Goal: Task Accomplishment & Management: Complete application form

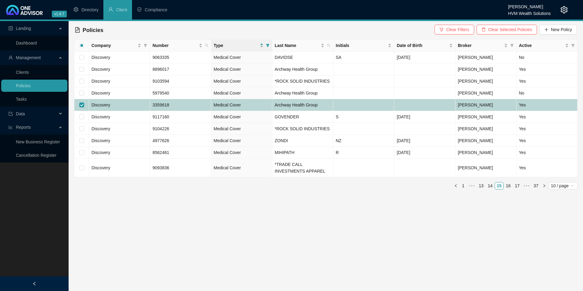
click at [128, 102] on td "Discovery" at bounding box center [119, 105] width 61 height 12
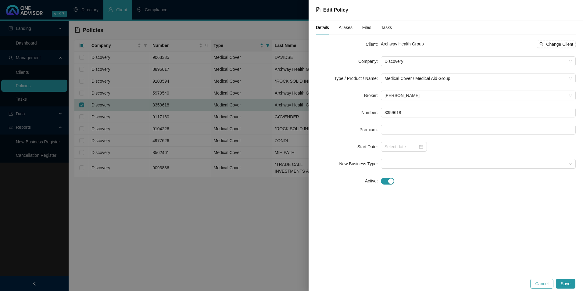
click at [541, 283] on span "Cancel" at bounding box center [541, 283] width 13 height 7
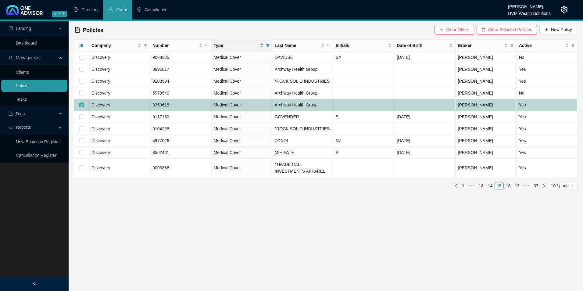
click at [82, 105] on input "checkbox" at bounding box center [81, 105] width 5 height 5
checkbox input "false"
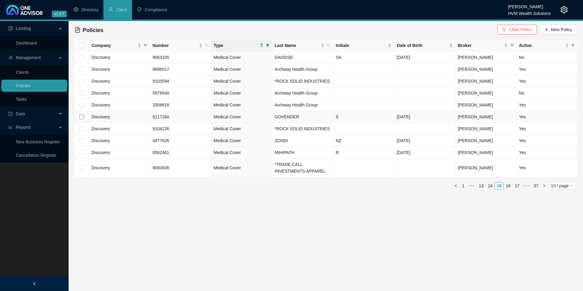
click at [81, 118] on input "checkbox" at bounding box center [81, 116] width 5 height 5
checkbox input "true"
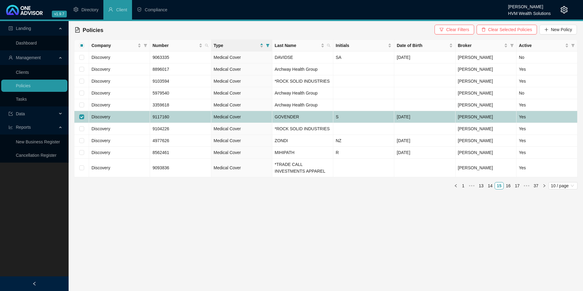
click at [109, 118] on span "Discovery" at bounding box center [101, 116] width 19 height 5
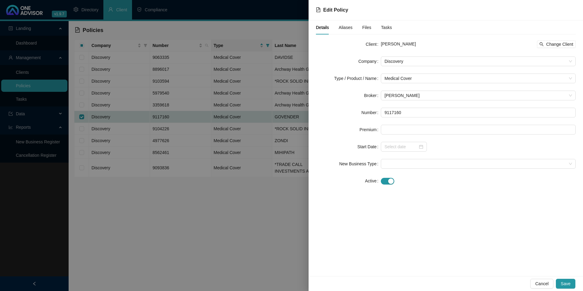
drag, startPoint x: 434, startPoint y: 42, endPoint x: 397, endPoint y: 43, distance: 36.9
click at [397, 43] on div "[PERSON_NAME] Change Client" at bounding box center [478, 44] width 195 height 7
drag, startPoint x: 416, startPoint y: 117, endPoint x: 385, endPoint y: 117, distance: 30.2
click at [385, 117] on input "9117160" at bounding box center [478, 113] width 195 height 10
click at [390, 181] on div "button" at bounding box center [390, 180] width 5 height 5
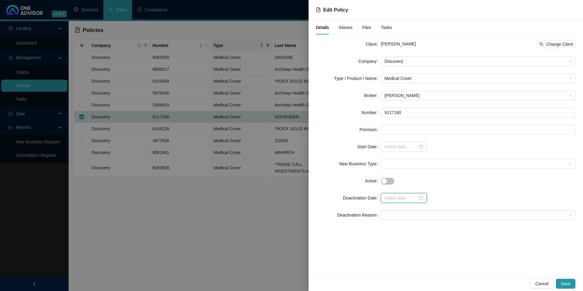
click at [401, 197] on input at bounding box center [401, 198] width 33 height 7
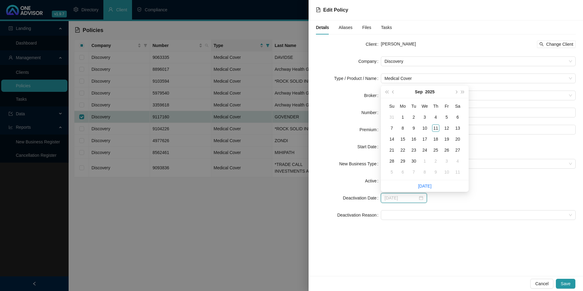
type input "[DATE]"
click at [388, 93] on span "super-prev-year" at bounding box center [386, 91] width 3 height 3
click at [388, 93] on button "super-prev-year" at bounding box center [386, 92] width 7 height 12
click at [462, 93] on span "super-next-year" at bounding box center [463, 91] width 3 height 3
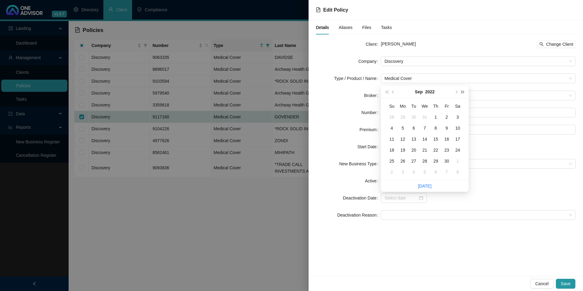
click at [462, 93] on span "super-next-year" at bounding box center [463, 91] width 3 height 3
click at [394, 94] on button "prev-year" at bounding box center [393, 92] width 7 height 12
click at [456, 91] on span "next-year" at bounding box center [456, 91] width 3 height 3
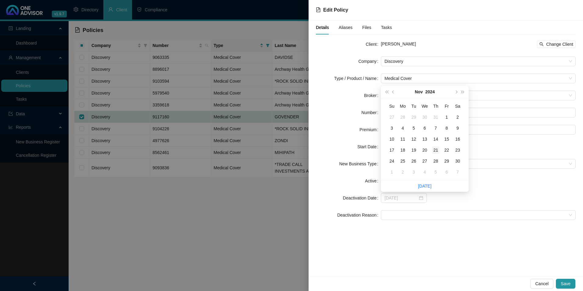
type input "[DATE]"
click at [434, 150] on div "21" at bounding box center [435, 149] width 7 height 7
click at [409, 214] on span at bounding box center [479, 215] width 188 height 9
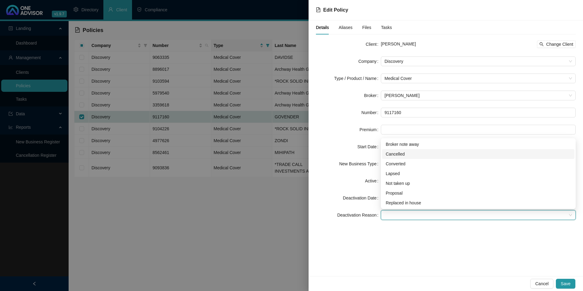
click at [393, 152] on div "Cancelled" at bounding box center [478, 154] width 185 height 7
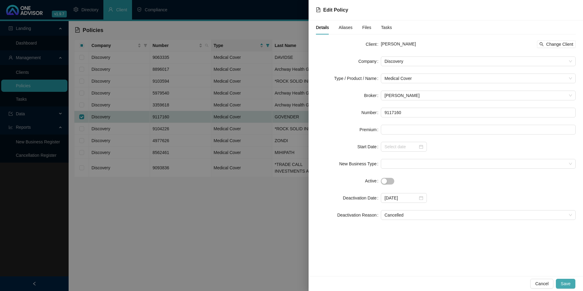
click at [567, 283] on span "Save" at bounding box center [566, 283] width 10 height 7
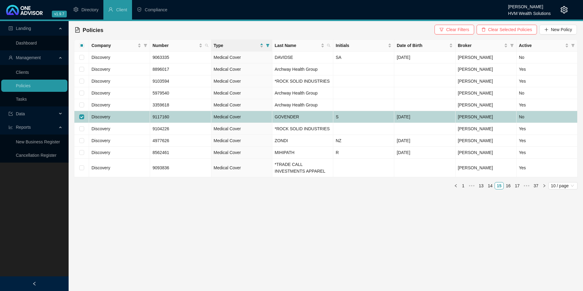
click at [129, 117] on td "Discovery" at bounding box center [119, 117] width 61 height 12
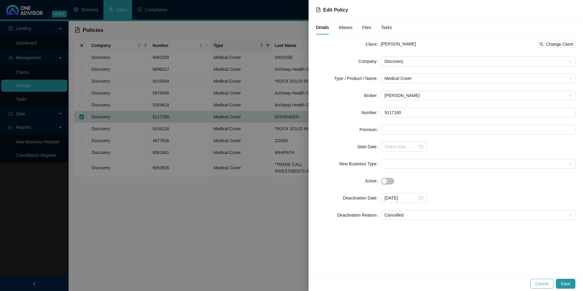
click at [547, 284] on span "Cancel" at bounding box center [541, 283] width 13 height 7
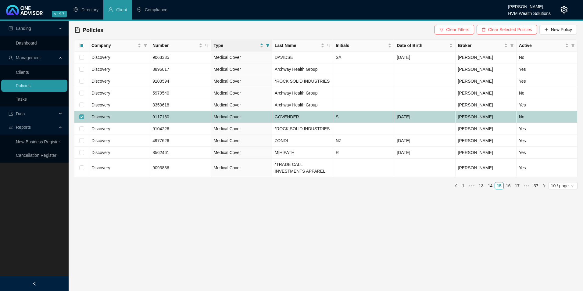
click at [81, 117] on input "checkbox" at bounding box center [81, 116] width 5 height 5
checkbox input "false"
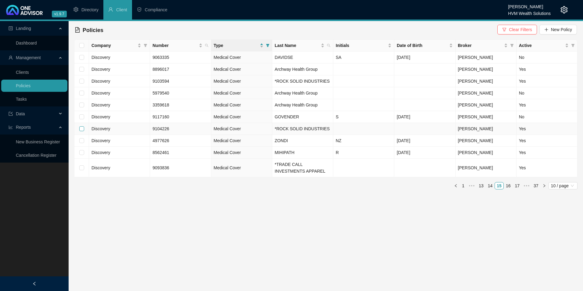
click at [82, 129] on input "checkbox" at bounding box center [81, 128] width 5 height 5
checkbox input "true"
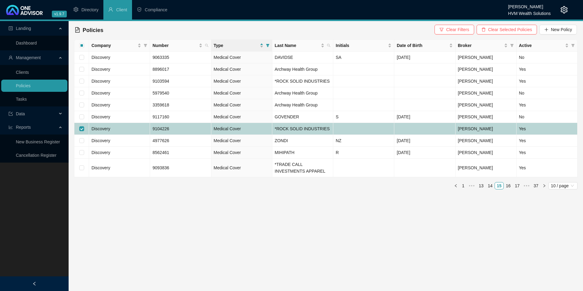
click at [110, 129] on td "Discovery" at bounding box center [119, 129] width 61 height 12
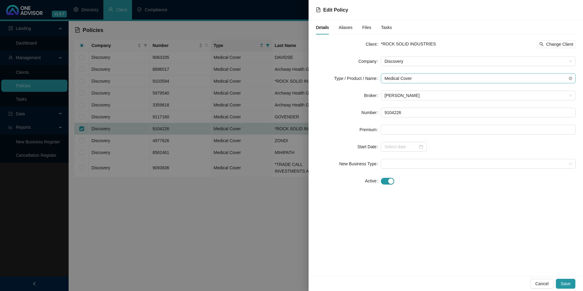
click at [422, 80] on span "Medical Cover" at bounding box center [479, 78] width 188 height 9
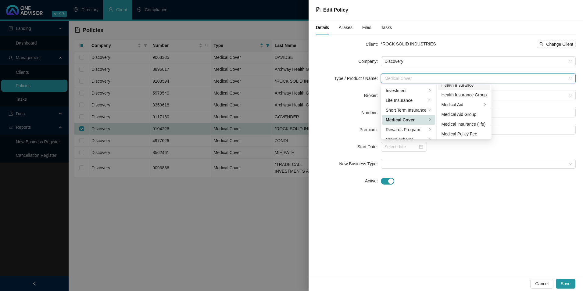
scroll to position [35, 0]
click at [458, 114] on div "Medical Aid Group" at bounding box center [464, 113] width 45 height 7
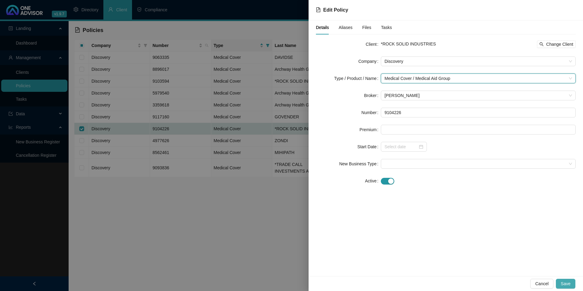
click at [573, 286] on button "Save" at bounding box center [566, 284] width 20 height 10
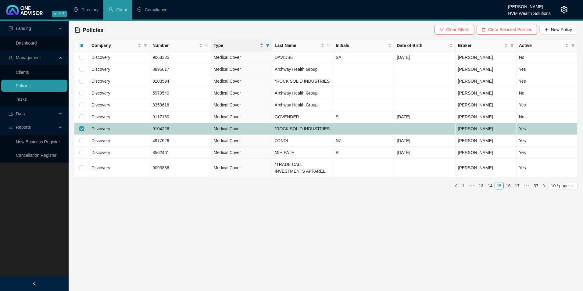
click at [364, 129] on td at bounding box center [363, 129] width 61 height 12
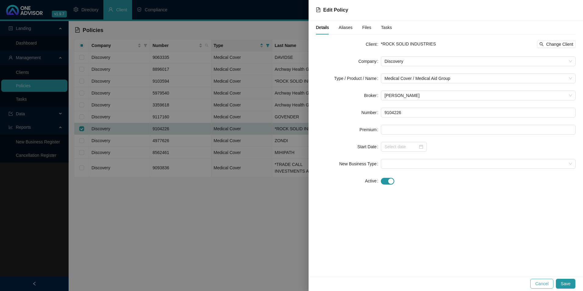
click at [542, 286] on span "Cancel" at bounding box center [541, 283] width 13 height 7
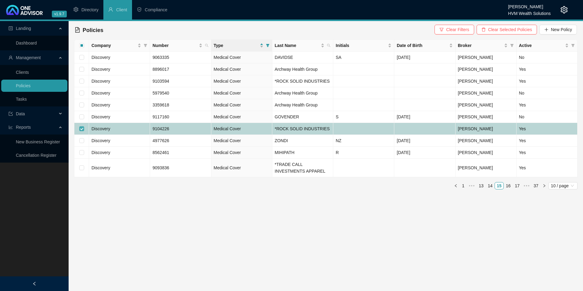
click at [82, 127] on input "checkbox" at bounding box center [81, 128] width 5 height 5
checkbox input "false"
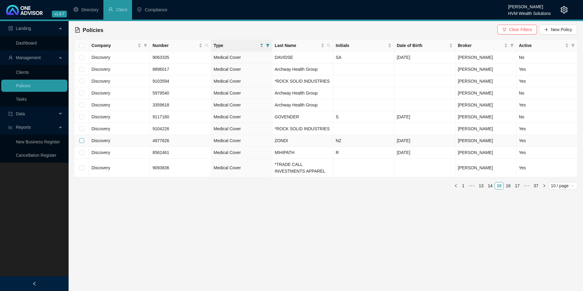
click at [80, 141] on input "checkbox" at bounding box center [81, 140] width 5 height 5
checkbox input "true"
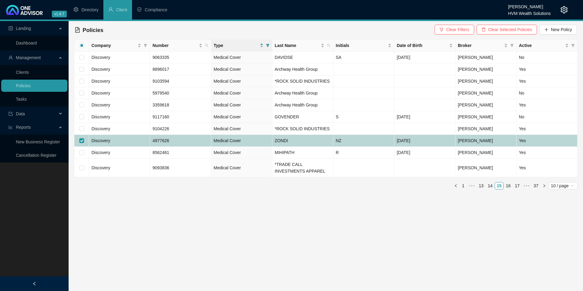
click at [142, 144] on td "Discovery" at bounding box center [119, 141] width 61 height 12
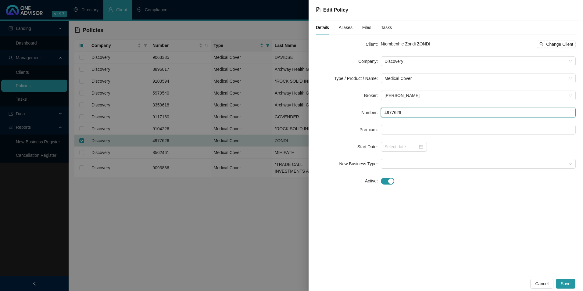
drag, startPoint x: 427, startPoint y: 112, endPoint x: 383, endPoint y: 115, distance: 43.7
click at [383, 115] on input "4977626" at bounding box center [478, 113] width 195 height 10
click at [542, 46] on span "button" at bounding box center [542, 44] width 4 height 4
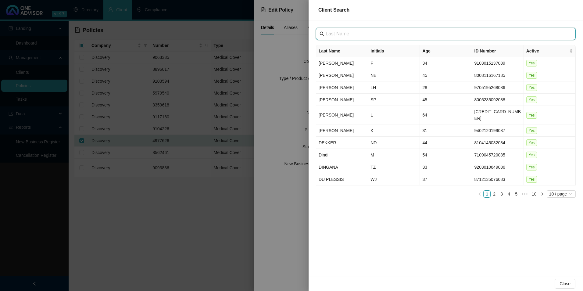
paste input "Archway Health Group (PTY) LTD"
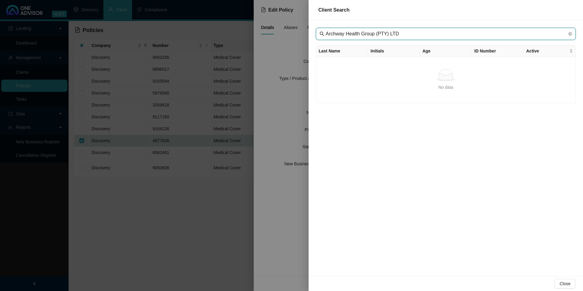
click at [339, 34] on input "Archway Health Group (PTY) LTD" at bounding box center [447, 33] width 242 height 7
click at [337, 34] on input "Archway Health Group (PTY) LTD" at bounding box center [447, 33] width 242 height 7
click at [411, 33] on input "Archway Health Group (PTY) LTD" at bounding box center [447, 33] width 242 height 7
type input "Archway Health Group"
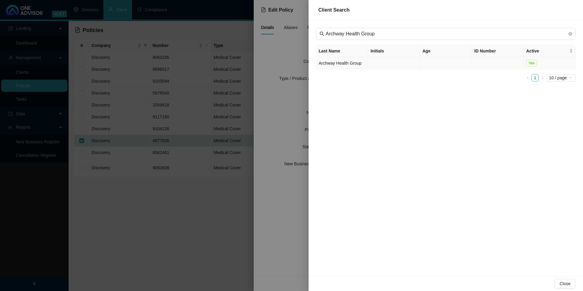
click at [338, 64] on td "Archway Health Group" at bounding box center [342, 63] width 52 height 12
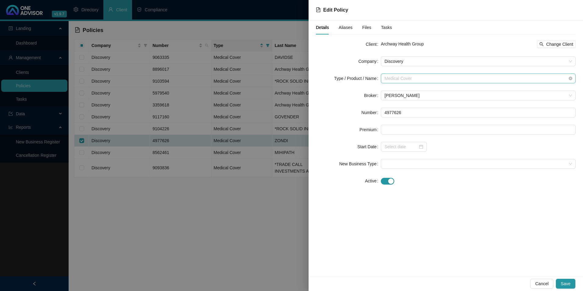
click at [427, 79] on span "Medical Cover" at bounding box center [479, 78] width 188 height 9
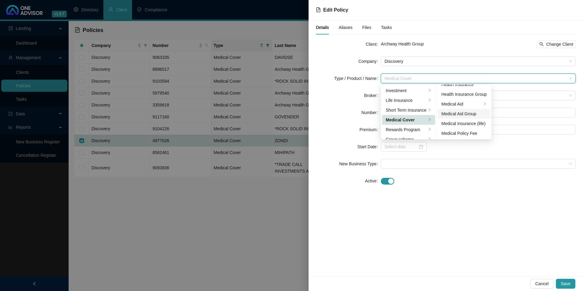
click at [464, 116] on div "Medical Aid Group" at bounding box center [464, 113] width 45 height 7
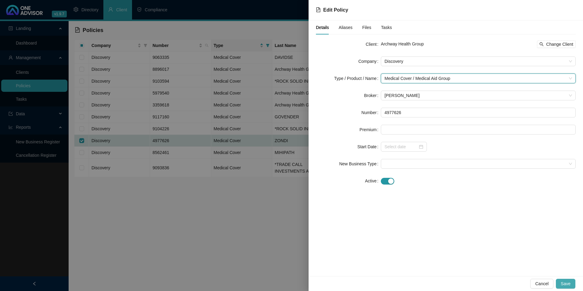
click at [567, 284] on span "Save" at bounding box center [566, 283] width 10 height 7
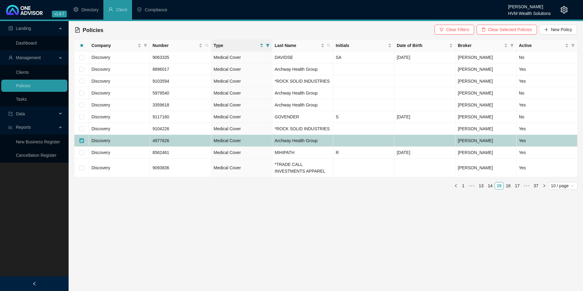
click at [81, 141] on input "checkbox" at bounding box center [81, 140] width 5 height 5
checkbox input "false"
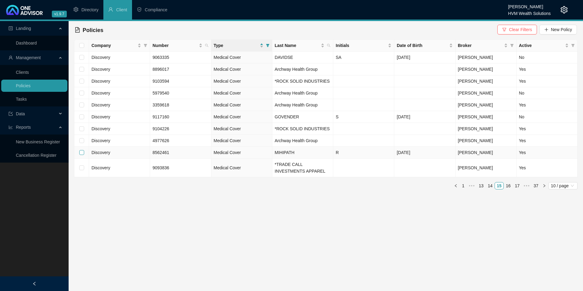
click at [82, 154] on input "checkbox" at bounding box center [81, 152] width 5 height 5
checkbox input "true"
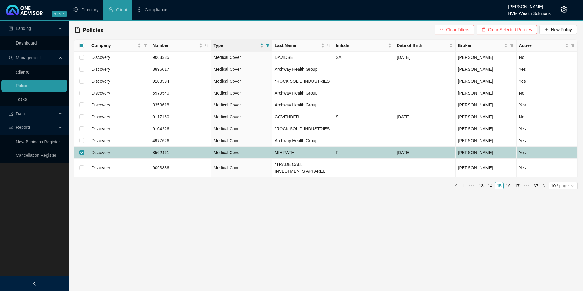
click at [135, 153] on td "Discovery" at bounding box center [119, 153] width 61 height 12
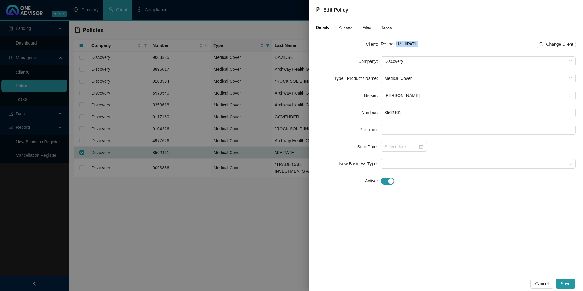
drag, startPoint x: 428, startPoint y: 42, endPoint x: 395, endPoint y: 40, distance: 33.6
click at [395, 40] on div "Renneal MIHIPATH Change Client" at bounding box center [478, 44] width 195 height 10
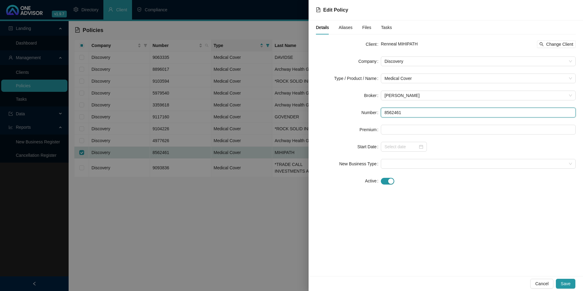
drag, startPoint x: 408, startPoint y: 111, endPoint x: 376, endPoint y: 110, distance: 32.1
click at [376, 110] on div "Number 8562461" at bounding box center [446, 113] width 260 height 10
click at [563, 42] on span "Change Client" at bounding box center [559, 44] width 27 height 7
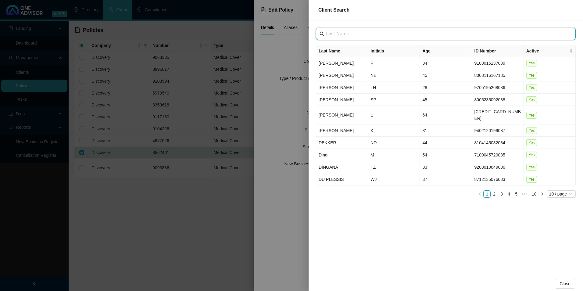
paste input "SOZO LOGISTICS(PTY)LTD"
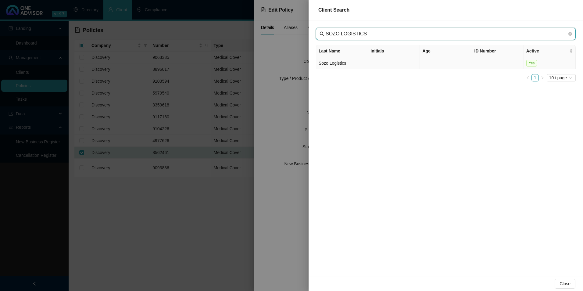
type input "SOZO LOGISTICS"
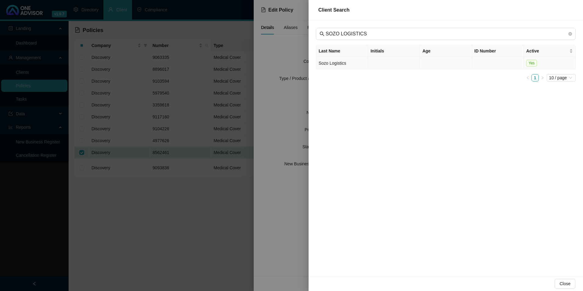
click at [327, 64] on td "Sozo Logistics" at bounding box center [342, 63] width 52 height 12
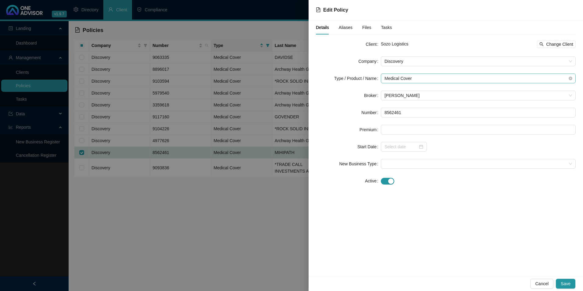
click at [446, 78] on span "Medical Cover" at bounding box center [479, 78] width 188 height 9
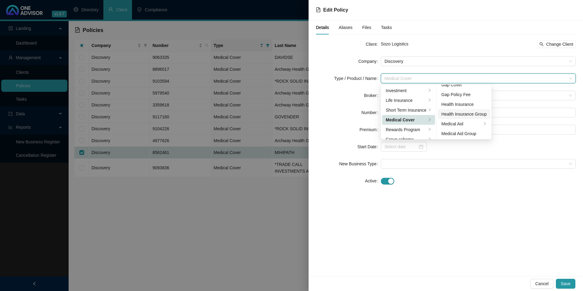
scroll to position [31, 0]
click at [460, 121] on div "Medical Aid Group" at bounding box center [464, 118] width 45 height 7
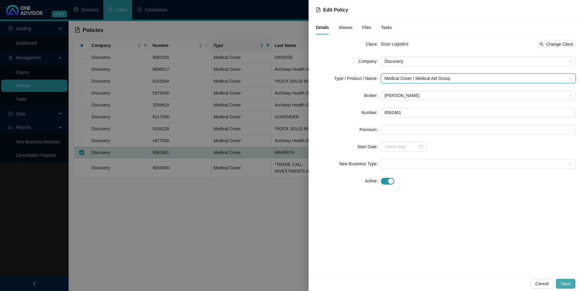
click at [563, 284] on span "Save" at bounding box center [566, 283] width 10 height 7
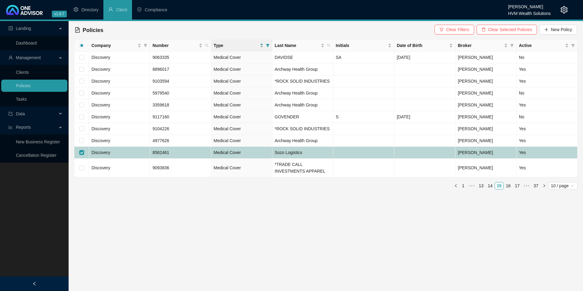
click at [138, 153] on td "Discovery" at bounding box center [119, 153] width 61 height 12
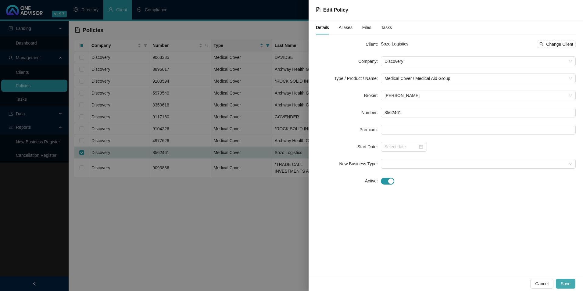
click at [566, 284] on span "Save" at bounding box center [566, 283] width 10 height 7
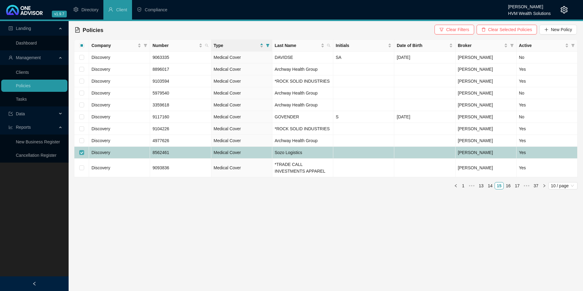
click at [82, 153] on input "checkbox" at bounding box center [81, 152] width 5 height 5
checkbox input "false"
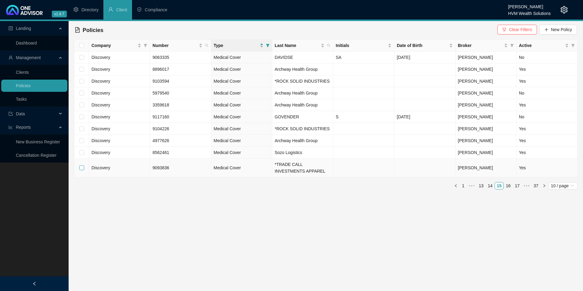
click at [84, 167] on input "checkbox" at bounding box center [81, 167] width 5 height 5
checkbox input "true"
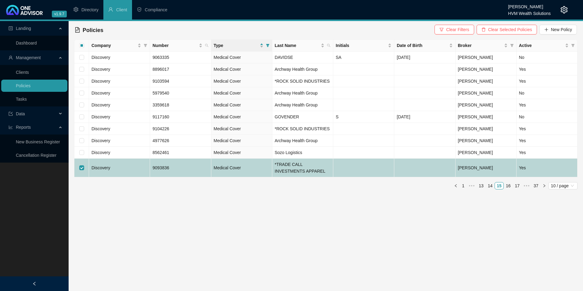
click at [121, 165] on td "Discovery" at bounding box center [119, 168] width 61 height 19
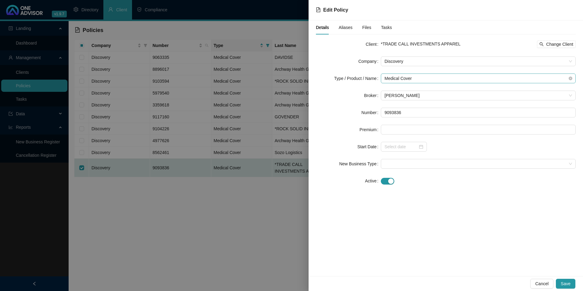
click at [429, 80] on span "Medical Cover" at bounding box center [479, 78] width 188 height 9
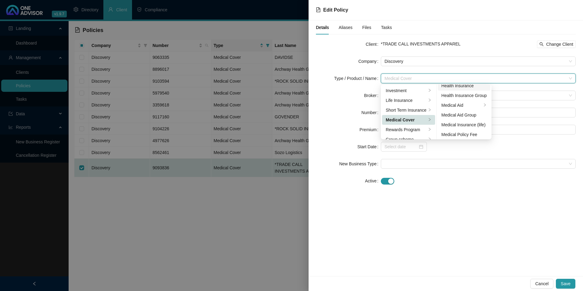
scroll to position [35, 0]
drag, startPoint x: 471, startPoint y: 114, endPoint x: 466, endPoint y: 115, distance: 5.5
click at [471, 114] on div "Medical Aid Group" at bounding box center [464, 113] width 45 height 7
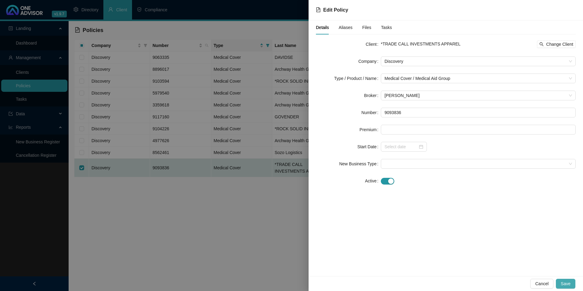
click at [568, 281] on span "Save" at bounding box center [566, 283] width 10 height 7
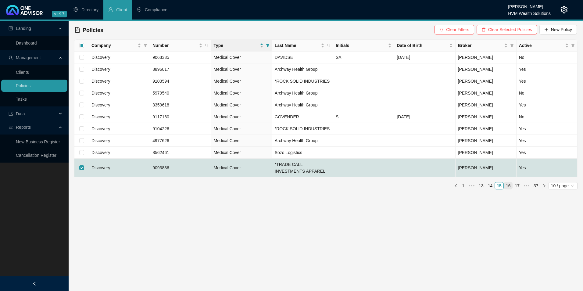
click at [509, 187] on link "16" at bounding box center [508, 185] width 9 height 7
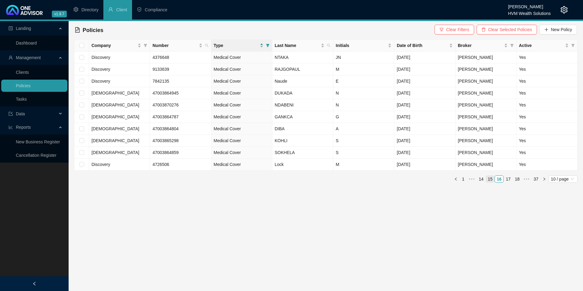
click at [493, 178] on link "15" at bounding box center [490, 179] width 9 height 7
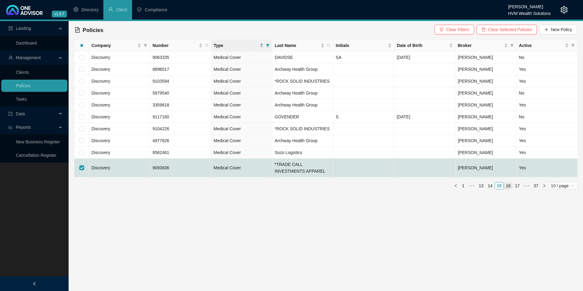
click at [506, 187] on link "16" at bounding box center [508, 185] width 9 height 7
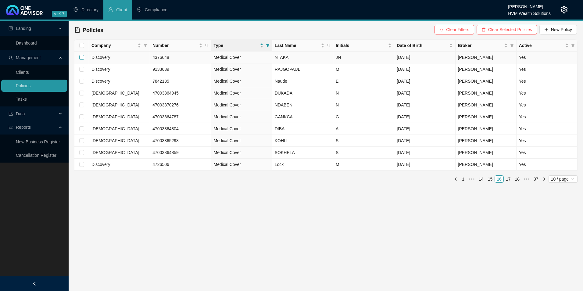
click at [79, 57] on input "checkbox" at bounding box center [81, 57] width 5 height 5
checkbox input "true"
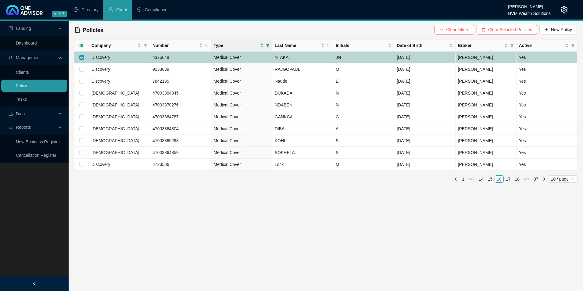
click at [297, 59] on td "NTAKA" at bounding box center [302, 58] width 61 height 12
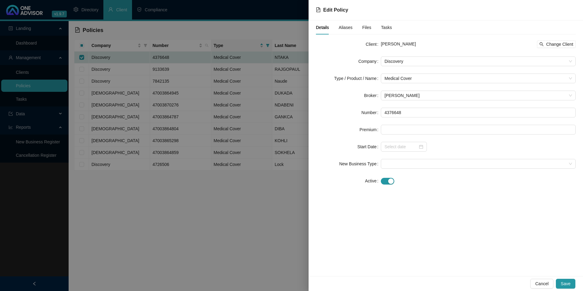
drag, startPoint x: 432, startPoint y: 43, endPoint x: 409, endPoint y: 38, distance: 23.5
click at [409, 38] on div "Details Aliases Files Tasks Client Jewel Nontokozo NTAKA Change Client Company …" at bounding box center [446, 106] width 260 height 173
drag, startPoint x: 409, startPoint y: 110, endPoint x: 384, endPoint y: 113, distance: 25.1
click at [384, 113] on input "4376648" at bounding box center [478, 113] width 195 height 10
click at [551, 45] on span "Change Client" at bounding box center [559, 44] width 27 height 7
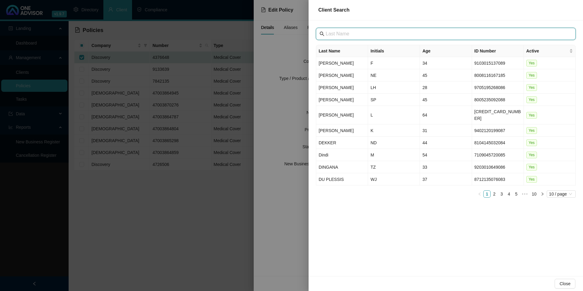
paste input "Archway Health Group (PTY) LTD"
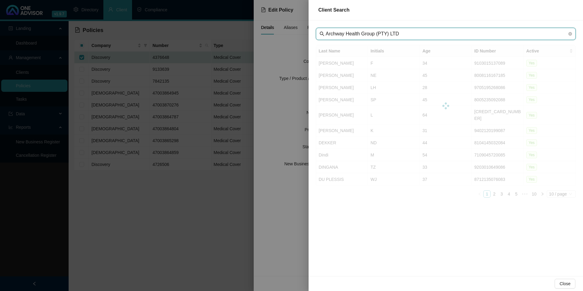
click at [337, 33] on input "Archway Health Group (PTY) LTD" at bounding box center [447, 33] width 242 height 7
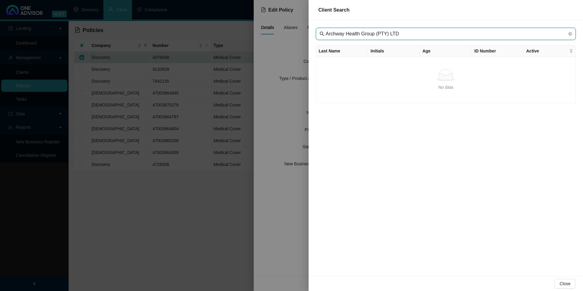
click at [423, 35] on input "Archway Health Group (PTY) LTD" at bounding box center [447, 33] width 242 height 7
type input "Archway Health Group"
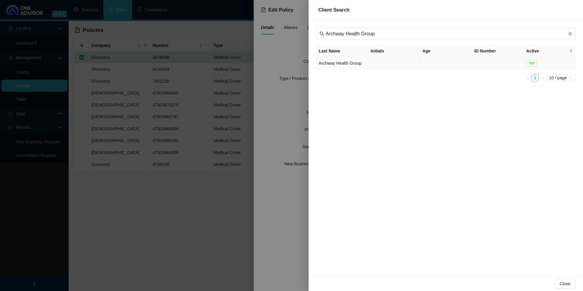
click at [332, 63] on td "Archway Health Group" at bounding box center [342, 63] width 52 height 12
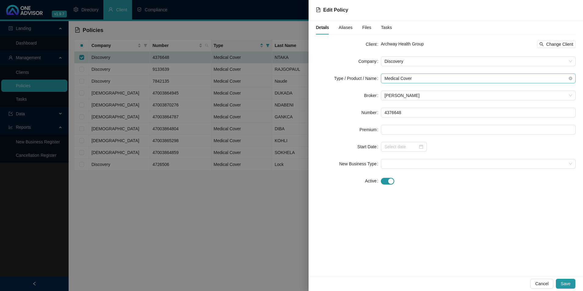
click at [450, 78] on span "Medical Cover" at bounding box center [479, 78] width 188 height 9
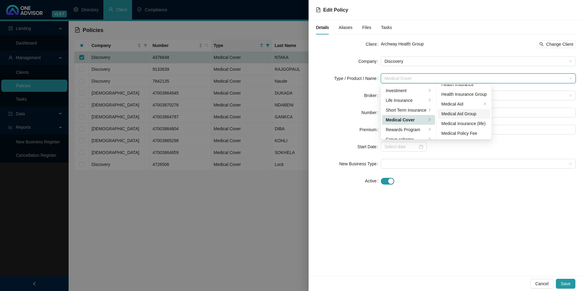
click at [466, 113] on div "Medical Aid Group" at bounding box center [464, 113] width 45 height 7
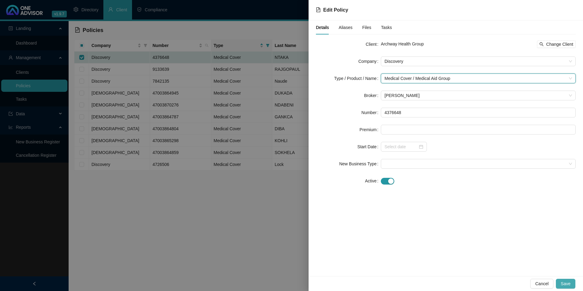
click at [565, 284] on span "Save" at bounding box center [566, 283] width 10 height 7
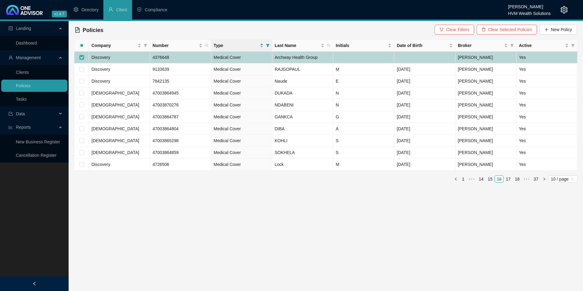
click at [82, 56] on input "checkbox" at bounding box center [81, 57] width 5 height 5
checkbox input "false"
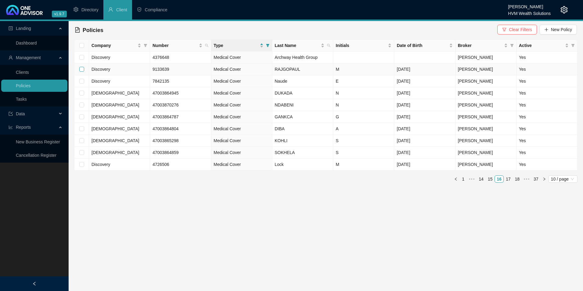
click at [83, 70] on input "checkbox" at bounding box center [81, 69] width 5 height 5
checkbox input "true"
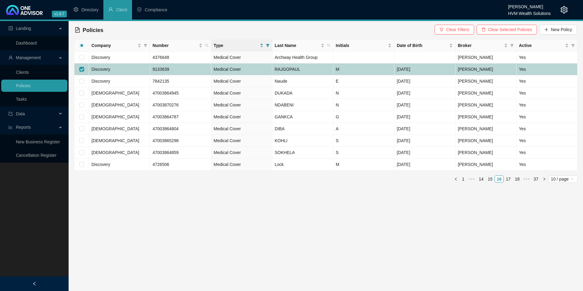
click at [115, 67] on td "Discovery" at bounding box center [119, 69] width 61 height 12
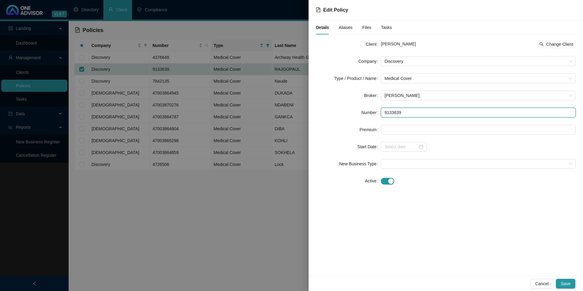
drag, startPoint x: 415, startPoint y: 110, endPoint x: 380, endPoint y: 111, distance: 34.8
click at [380, 111] on div "Number 9133639" at bounding box center [446, 113] width 260 height 10
click at [552, 42] on span "Change Client" at bounding box center [559, 44] width 27 height 7
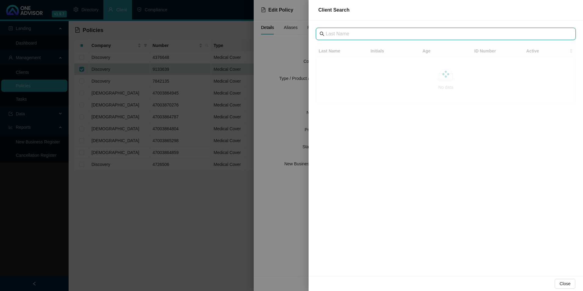
click at [383, 34] on input "text" at bounding box center [447, 33] width 242 height 7
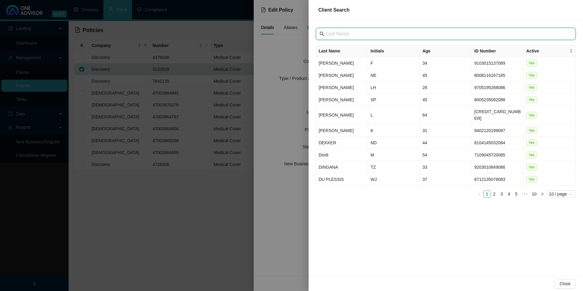
paste input "DBU"
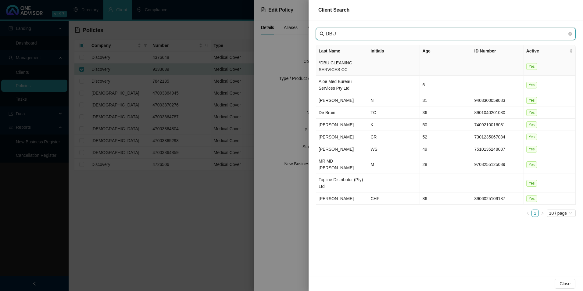
type input "DBU"
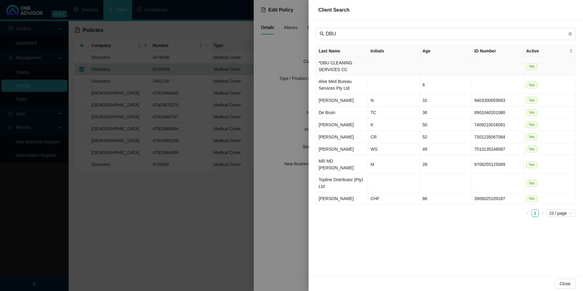
click at [344, 68] on td "*DBU CLEANING SERVICES CC" at bounding box center [342, 66] width 52 height 19
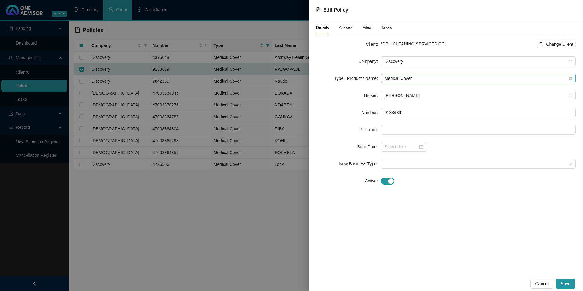
click at [436, 77] on span "Medical Cover" at bounding box center [479, 78] width 188 height 9
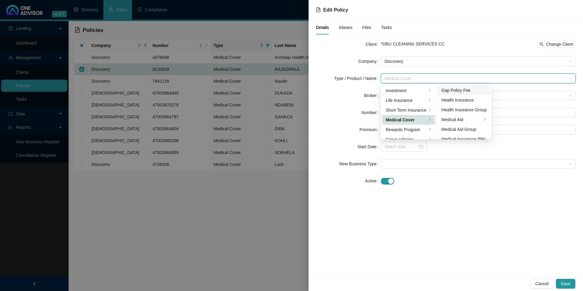
scroll to position [31, 0]
click at [460, 117] on div "Medical Aid Group" at bounding box center [464, 118] width 45 height 7
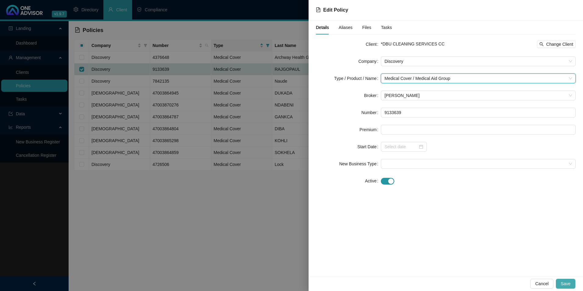
click at [572, 285] on button "Save" at bounding box center [566, 284] width 20 height 10
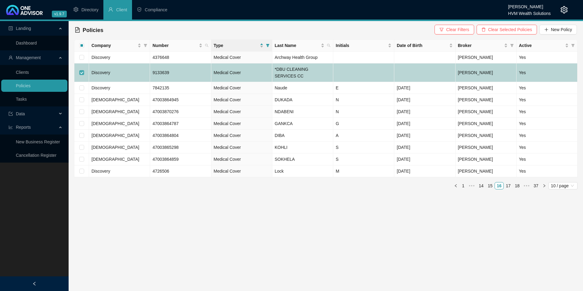
click at [83, 72] on input "checkbox" at bounding box center [81, 72] width 5 height 5
checkbox input "false"
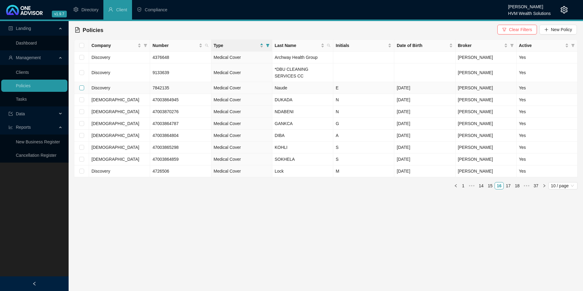
click at [82, 87] on input "checkbox" at bounding box center [81, 87] width 5 height 5
checkbox input "true"
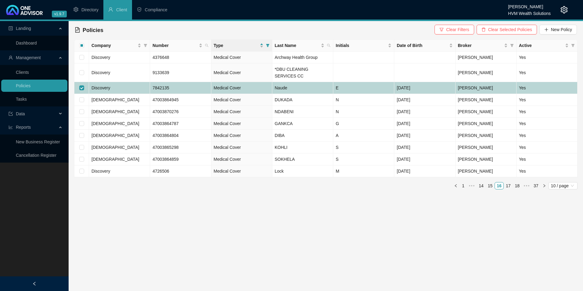
click at [140, 89] on td "Discovery" at bounding box center [119, 88] width 61 height 12
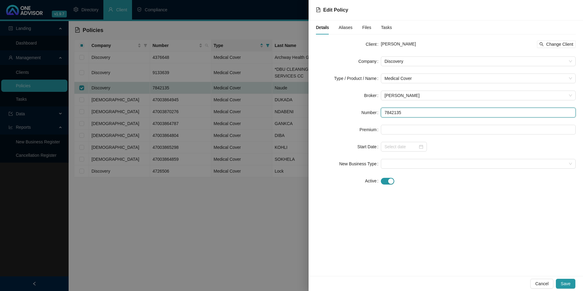
drag, startPoint x: 415, startPoint y: 115, endPoint x: 385, endPoint y: 115, distance: 29.9
click at [385, 115] on input "7842135" at bounding box center [478, 113] width 195 height 10
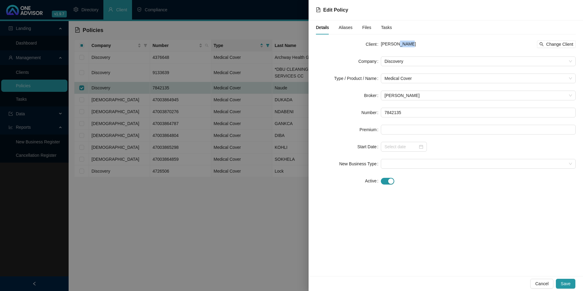
drag, startPoint x: 417, startPoint y: 46, endPoint x: 396, endPoint y: 42, distance: 21.4
click at [396, 42] on div "[PERSON_NAME] Change Client" at bounding box center [478, 44] width 195 height 7
copy span "Naude"
click at [542, 285] on span "Cancel" at bounding box center [541, 283] width 13 height 7
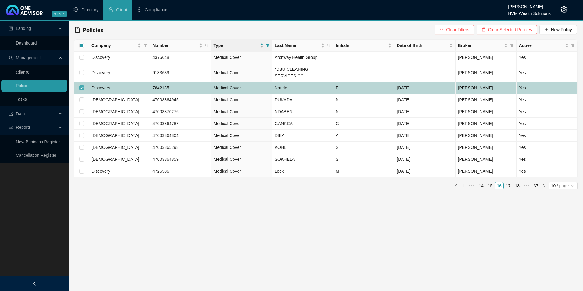
click at [83, 87] on input "checkbox" at bounding box center [81, 87] width 5 height 5
checkbox input "false"
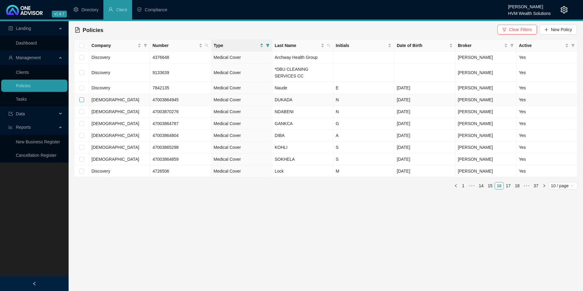
click at [83, 99] on input "checkbox" at bounding box center [81, 99] width 5 height 5
checkbox input "true"
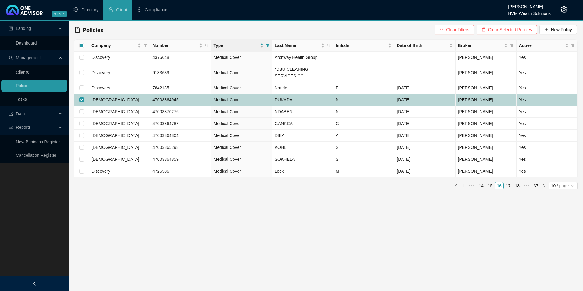
click at [120, 101] on td "[DEMOGRAPHIC_DATA]" at bounding box center [119, 100] width 61 height 12
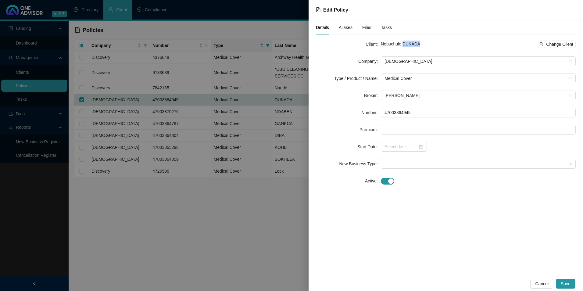
drag, startPoint x: 420, startPoint y: 47, endPoint x: 404, endPoint y: 45, distance: 16.0
click at [404, 45] on div "Nobuchule DUKADA Change Client" at bounding box center [478, 44] width 195 height 7
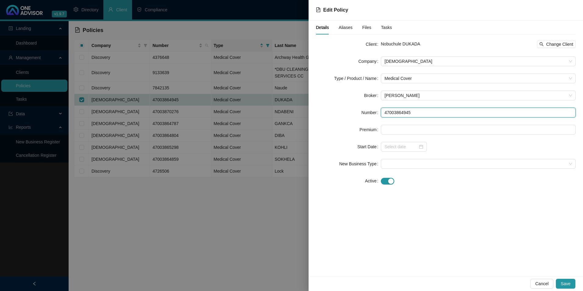
drag, startPoint x: 419, startPoint y: 113, endPoint x: 384, endPoint y: 114, distance: 35.4
click at [381, 114] on input "47003864945" at bounding box center [478, 113] width 195 height 10
click at [548, 284] on span "Cancel" at bounding box center [541, 283] width 13 height 7
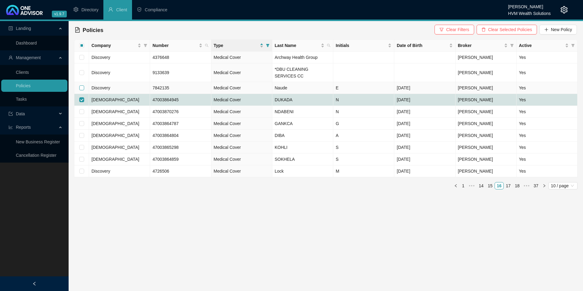
click at [81, 88] on input "checkbox" at bounding box center [81, 87] width 5 height 5
checkbox input "true"
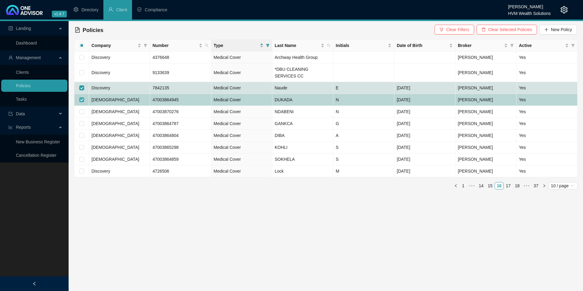
click at [80, 98] on input "checkbox" at bounding box center [81, 99] width 5 height 5
checkbox input "false"
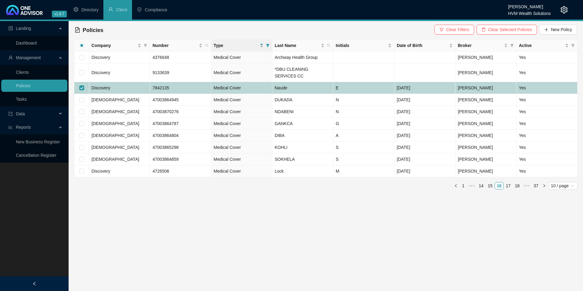
click at [128, 87] on td "Discovery" at bounding box center [119, 88] width 61 height 12
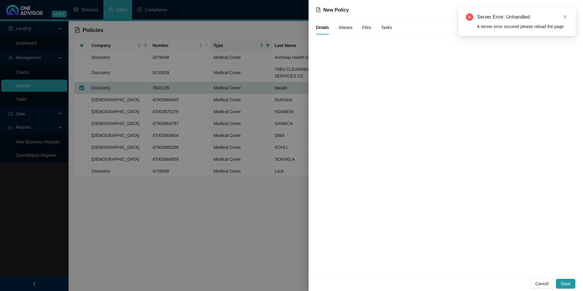
click at [569, 18] on div "Server Error: Unhandled A server error occured please reload the page" at bounding box center [517, 21] width 117 height 29
drag, startPoint x: 563, startPoint y: 15, endPoint x: 568, endPoint y: 16, distance: 4.8
click at [563, 14] on link "Close" at bounding box center [565, 16] width 7 height 7
click at [545, 280] on span "Cancel" at bounding box center [541, 283] width 13 height 7
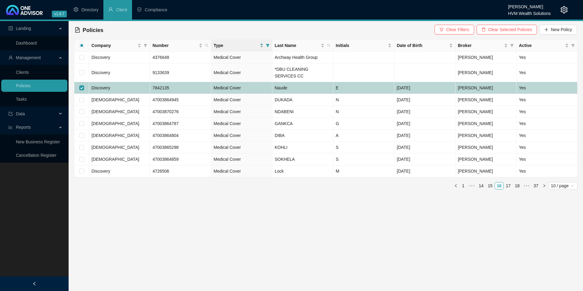
click at [119, 88] on td "Discovery" at bounding box center [119, 88] width 61 height 12
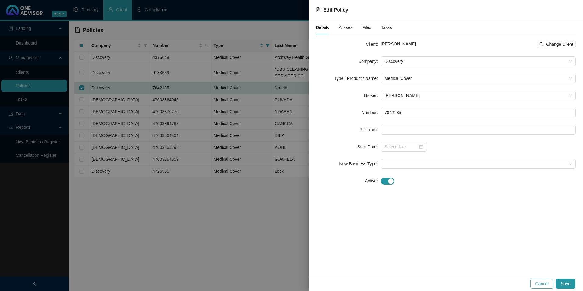
click at [544, 287] on button "Cancel" at bounding box center [542, 284] width 23 height 10
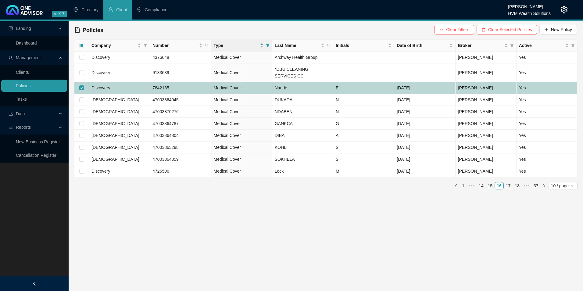
drag, startPoint x: 81, startPoint y: 87, endPoint x: 97, endPoint y: 90, distance: 17.2
click at [81, 87] on input "checkbox" at bounding box center [81, 87] width 5 height 5
checkbox input "false"
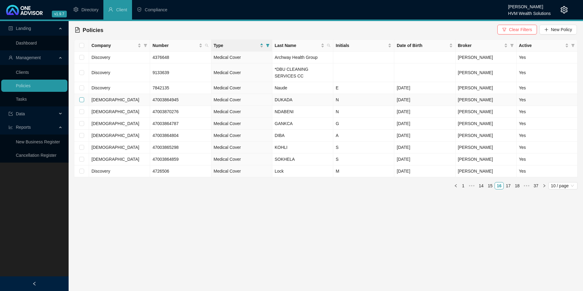
click at [80, 98] on input "checkbox" at bounding box center [81, 99] width 5 height 5
checkbox input "true"
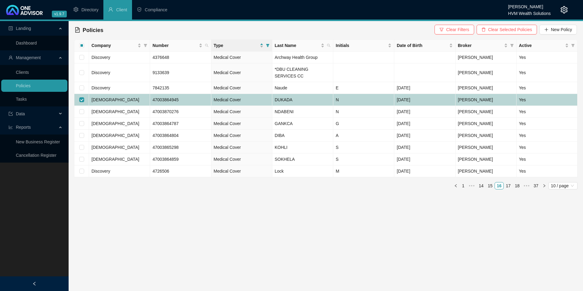
click at [322, 103] on td "DUKADA" at bounding box center [302, 100] width 61 height 12
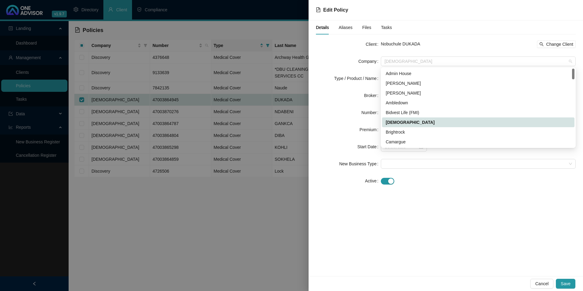
drag, startPoint x: 418, startPoint y: 60, endPoint x: 374, endPoint y: 60, distance: 43.6
click at [374, 60] on div "Company Bonitas" at bounding box center [446, 61] width 260 height 10
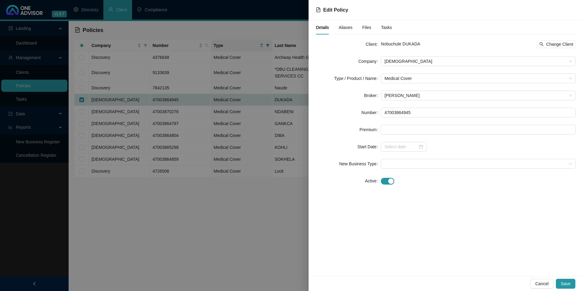
click at [353, 49] on form "Client Nobuchule DUKADA Change Client Company Bonitas Type / Product / Name Med…" at bounding box center [446, 112] width 260 height 146
click at [549, 43] on span "Change Client" at bounding box center [559, 44] width 27 height 7
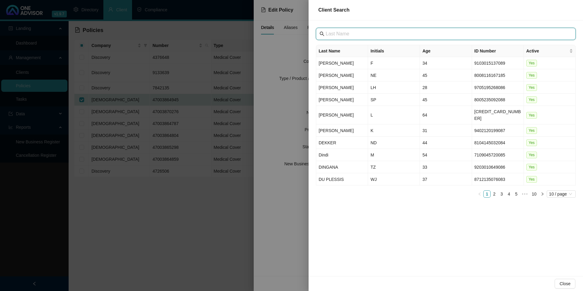
click at [365, 33] on input "text" at bounding box center [447, 33] width 242 height 7
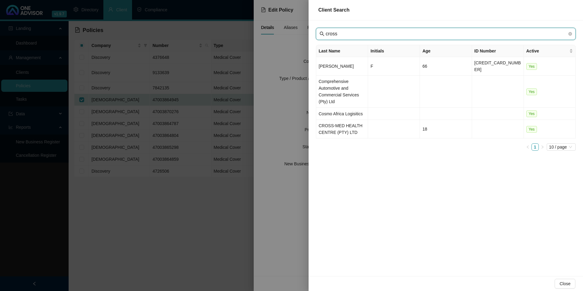
type input "cross"
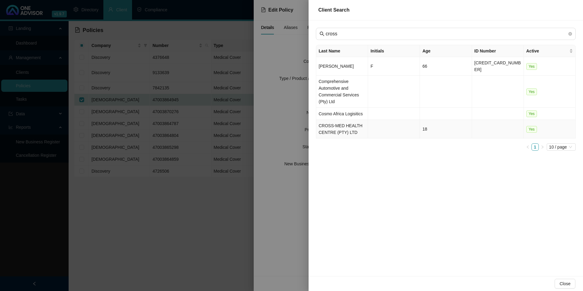
click at [335, 126] on td "CROSS-MED HEALTH CENTRE (PTY) LTD" at bounding box center [342, 129] width 52 height 19
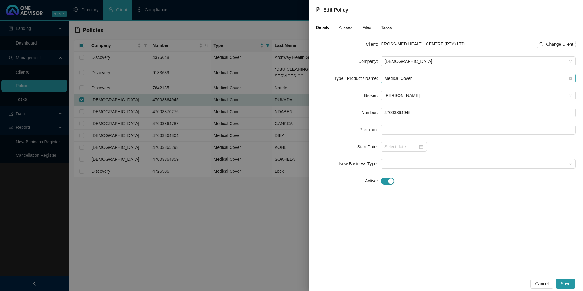
click at [432, 76] on span "Medical Cover" at bounding box center [479, 78] width 188 height 9
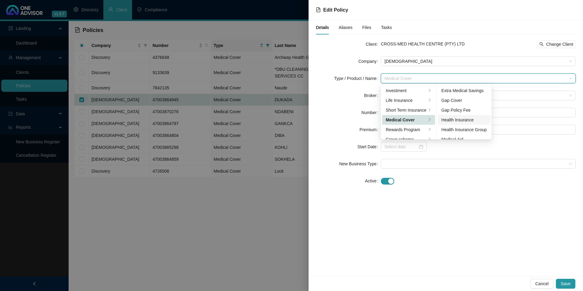
scroll to position [35, 0]
click at [466, 115] on div "Medical Aid Group" at bounding box center [464, 113] width 45 height 7
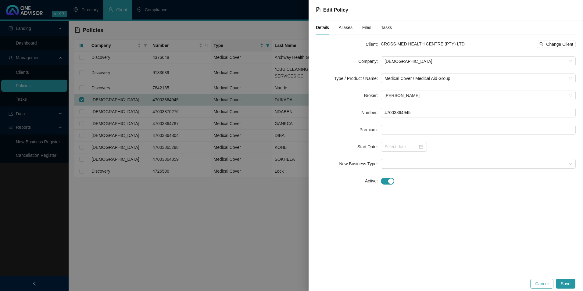
click at [546, 282] on span "Cancel" at bounding box center [541, 283] width 13 height 7
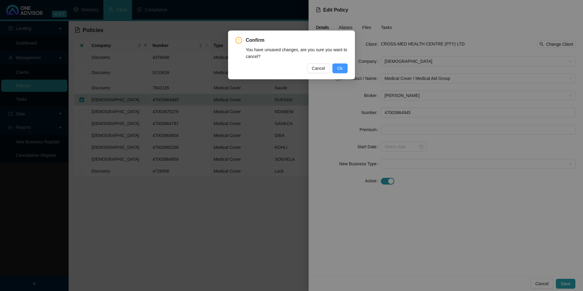
click at [344, 68] on button "Ok" at bounding box center [340, 68] width 15 height 10
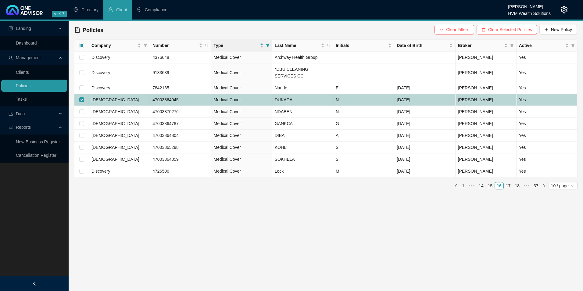
click at [120, 101] on td "[DEMOGRAPHIC_DATA]" at bounding box center [119, 100] width 61 height 12
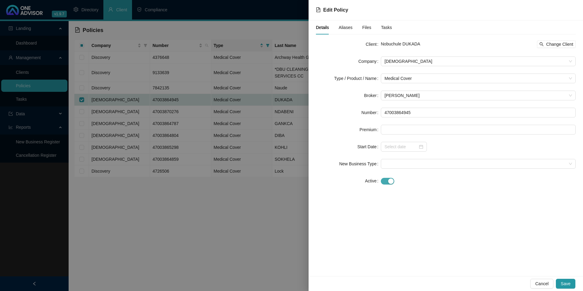
click at [389, 182] on div "button" at bounding box center [390, 180] width 5 height 5
click at [393, 197] on input at bounding box center [401, 198] width 33 height 7
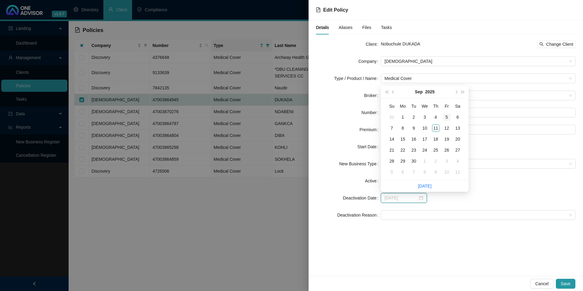
type input "[DATE]"
click at [392, 92] on button "prev-year" at bounding box center [393, 92] width 7 height 12
click at [392, 92] on span "prev-year" at bounding box center [393, 91] width 3 height 3
click at [393, 92] on span "prev-year" at bounding box center [393, 91] width 3 height 3
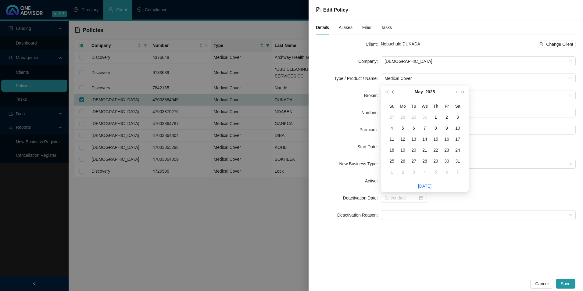
click at [393, 92] on span "prev-year" at bounding box center [393, 91] width 3 height 3
click at [392, 92] on span "prev-year" at bounding box center [393, 91] width 3 height 3
type input "[DATE]"
click at [424, 162] on div "26" at bounding box center [424, 160] width 7 height 7
click at [416, 214] on span at bounding box center [479, 215] width 188 height 9
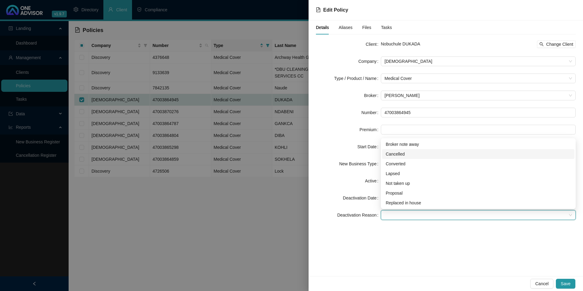
click at [398, 153] on div "Cancelled" at bounding box center [478, 154] width 185 height 7
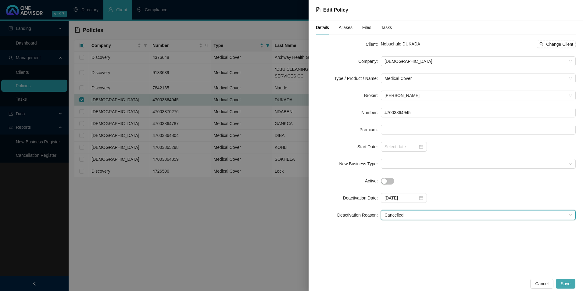
click at [563, 285] on span "Save" at bounding box center [566, 283] width 10 height 7
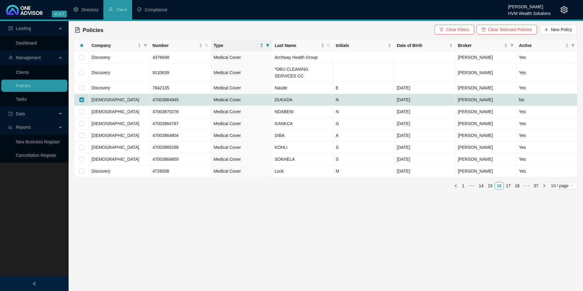
click at [29, 71] on link "Clients" at bounding box center [22, 72] width 13 height 5
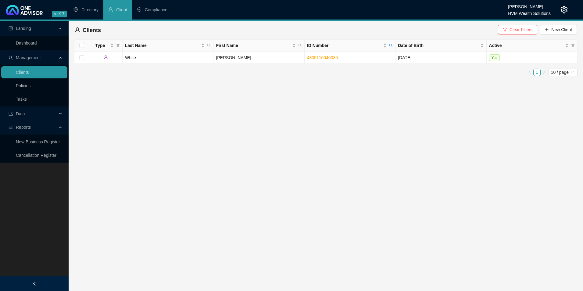
click at [518, 30] on span "Clear Filters" at bounding box center [521, 29] width 23 height 7
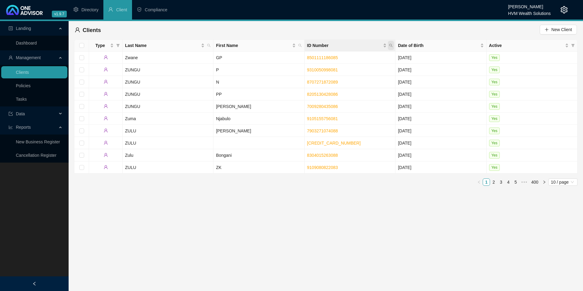
click at [390, 45] on icon "search" at bounding box center [391, 46] width 4 height 4
type input "8806261138087"
click at [353, 70] on span "Search" at bounding box center [351, 69] width 13 height 7
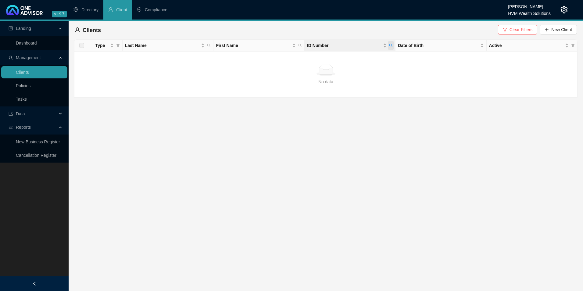
click at [391, 45] on icon "search" at bounding box center [391, 46] width 4 height 4
click at [507, 29] on icon "filter" at bounding box center [505, 29] width 4 height 4
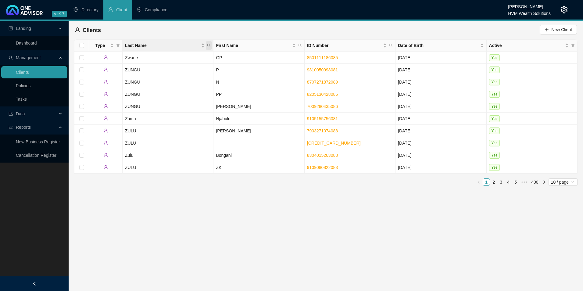
click at [210, 46] on icon "search" at bounding box center [208, 45] width 3 height 3
type input "Ntlangula"
click at [167, 70] on span "Search" at bounding box center [169, 69] width 13 height 7
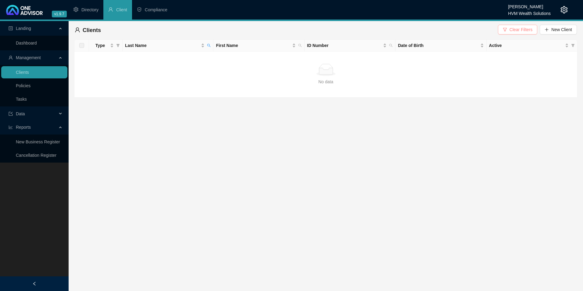
click at [518, 33] on button "Clear Filters" at bounding box center [517, 30] width 39 height 10
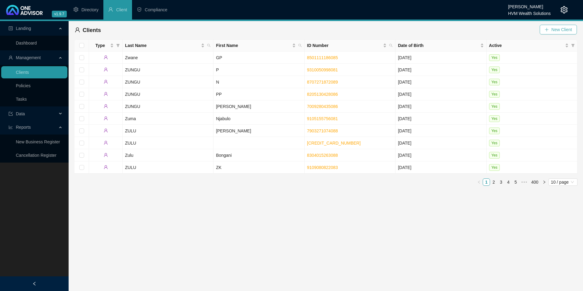
click at [569, 30] on span "New Client" at bounding box center [562, 29] width 21 height 7
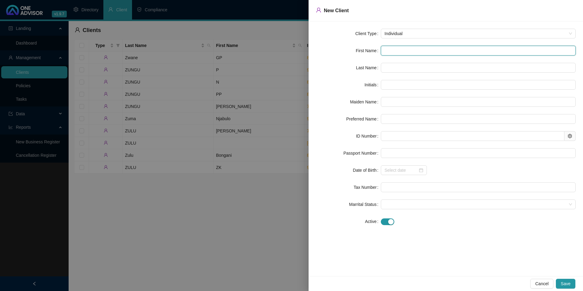
click at [429, 51] on input "text" at bounding box center [478, 51] width 195 height 10
click at [405, 52] on input "text" at bounding box center [478, 51] width 195 height 10
paste input "Yondela"
type input "Yondela"
type input "Y"
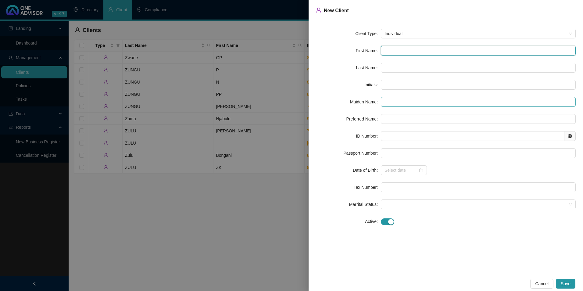
type input "Yondela"
drag, startPoint x: 437, startPoint y: 51, endPoint x: 378, endPoint y: 51, distance: 58.9
click at [378, 51] on div "First Name [PERSON_NAME]" at bounding box center [446, 51] width 260 height 10
paste input "Archway Health Group (PTY) LTD"
type input "Archway Health Group (PTY) LTD"
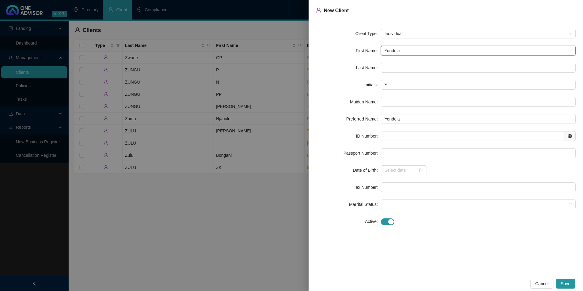
type input "AHG(L"
type input "Archway"
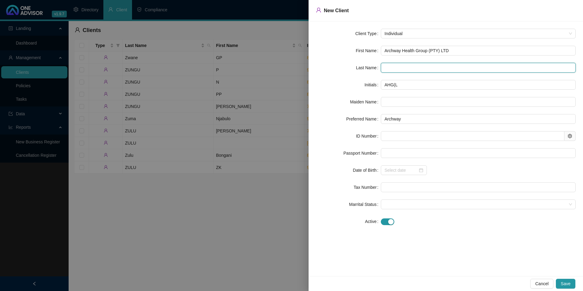
click at [414, 68] on input "text" at bounding box center [478, 68] width 195 height 10
drag, startPoint x: 455, startPoint y: 50, endPoint x: 385, endPoint y: 50, distance: 69.6
click at [385, 50] on input "Archway Health Group (PTY) LTD" at bounding box center [478, 51] width 195 height 10
paste input "Yondela"
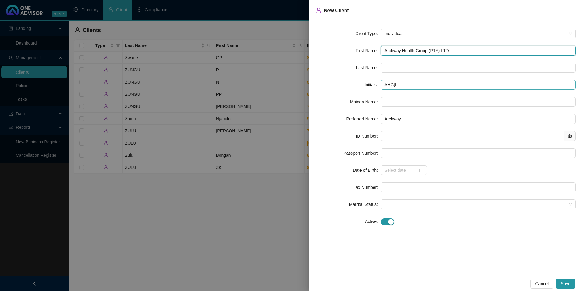
type input "Yondela"
type input "Y"
type input "Yondela"
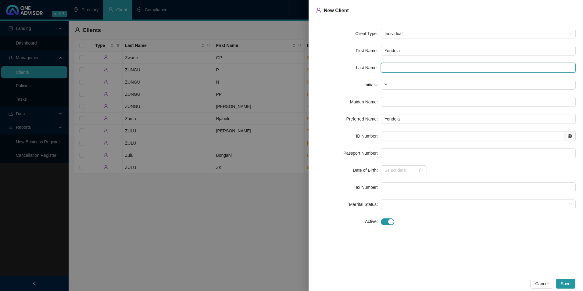
click at [391, 68] on input "text" at bounding box center [478, 68] width 195 height 10
paste input "Ntlangula"
type input "Ntlangula"
click at [385, 51] on input "Yondela" at bounding box center [478, 51] width 195 height 10
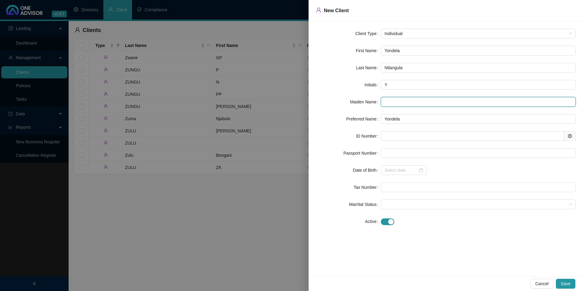
click at [413, 99] on input "text" at bounding box center [478, 102] width 195 height 10
paste input "8806261138087"
type input "8806261138087"
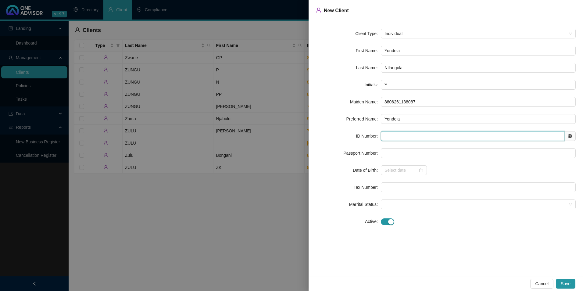
click at [400, 138] on input "text" at bounding box center [473, 136] width 184 height 10
paste input "8806261138087"
type input "8806261138087"
type input "[DATE]"
type input "8806261138087"
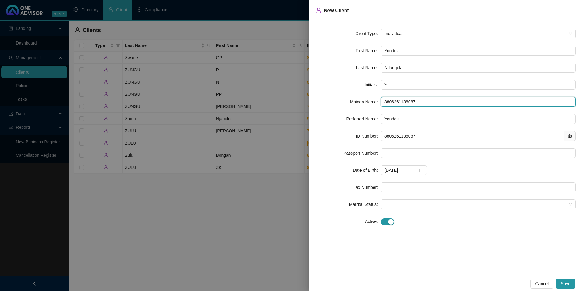
drag, startPoint x: 423, startPoint y: 102, endPoint x: 362, endPoint y: 102, distance: 61.0
click at [362, 102] on div "Maiden Name 8806261138087" at bounding box center [446, 102] width 260 height 10
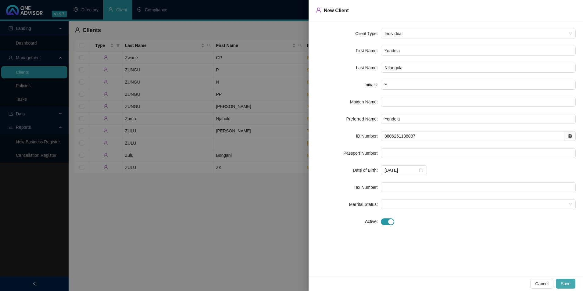
click at [570, 282] on span "Save" at bounding box center [566, 283] width 10 height 7
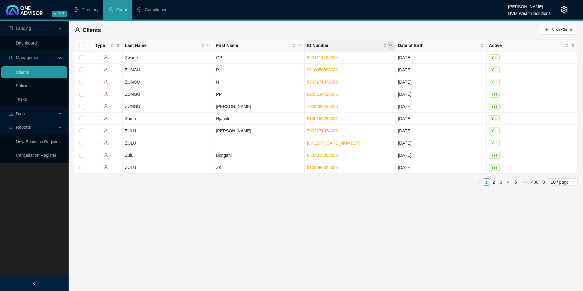
click at [393, 43] on span "ID Number" at bounding box center [391, 45] width 6 height 9
paste input "8806261138087"
type input "8806261138087"
click at [352, 68] on span "Search" at bounding box center [351, 69] width 13 height 7
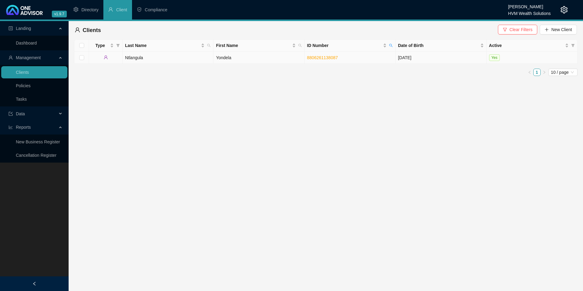
click at [269, 57] on td "Yondela" at bounding box center [259, 58] width 91 height 12
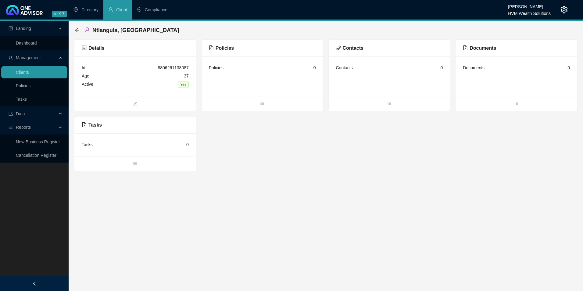
click at [121, 72] on div "Id 8806261138087" at bounding box center [135, 68] width 107 height 8
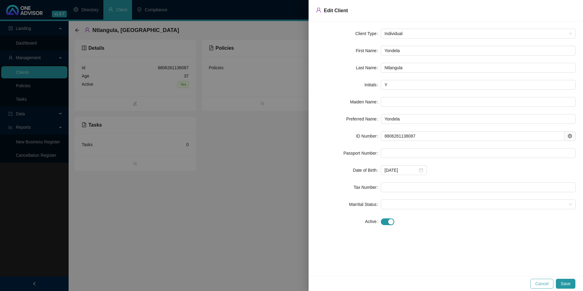
click at [545, 284] on span "Cancel" at bounding box center [541, 283] width 13 height 7
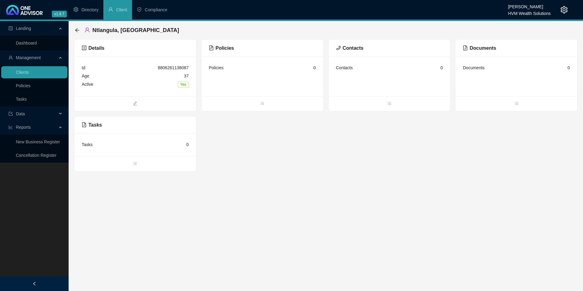
click at [259, 73] on div "Policies 0" at bounding box center [263, 76] width 122 height 40
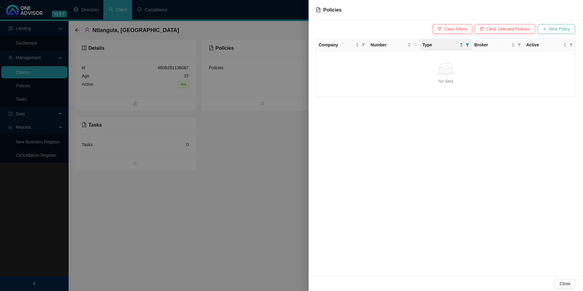
click at [556, 30] on span "New Policy" at bounding box center [559, 29] width 21 height 7
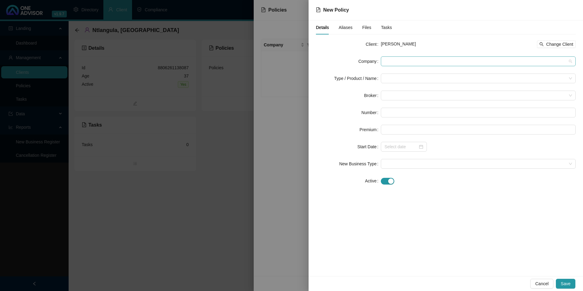
click at [435, 63] on span at bounding box center [479, 61] width 188 height 9
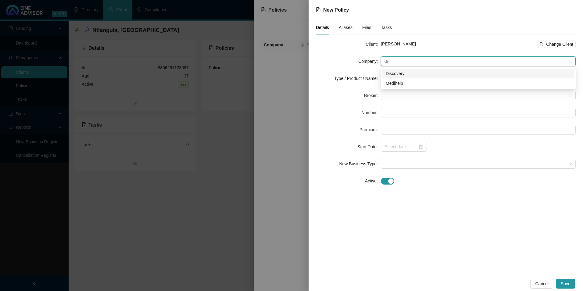
type input "dis"
click at [405, 75] on div "Discovery" at bounding box center [478, 73] width 185 height 7
click at [396, 79] on input "search" at bounding box center [476, 78] width 182 height 9
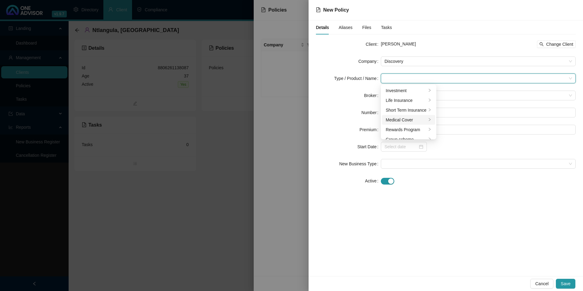
click at [412, 120] on div "Medical Cover" at bounding box center [406, 120] width 41 height 7
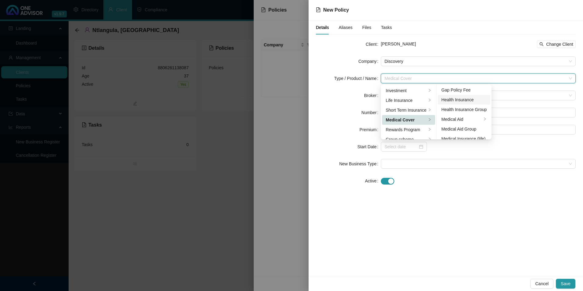
scroll to position [31, 0]
click at [467, 118] on div "Medical Aid Group" at bounding box center [464, 118] width 45 height 7
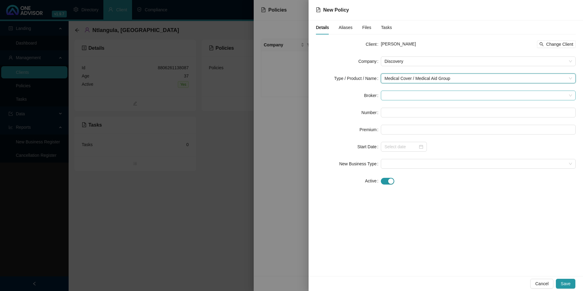
click at [401, 95] on span at bounding box center [479, 95] width 188 height 9
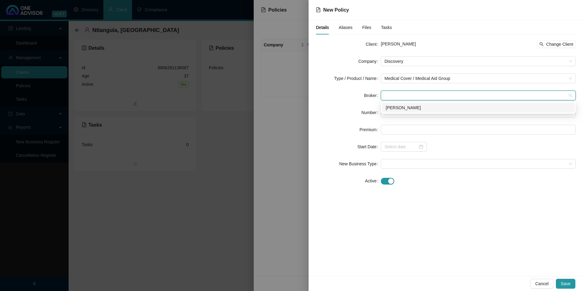
click at [401, 109] on div "[PERSON_NAME]" at bounding box center [478, 107] width 185 height 7
click at [400, 116] on input "text" at bounding box center [478, 113] width 195 height 10
click at [402, 113] on input "text" at bounding box center [478, 113] width 195 height 10
paste input "946575660"
click at [394, 112] on input "946575660" at bounding box center [478, 113] width 195 height 10
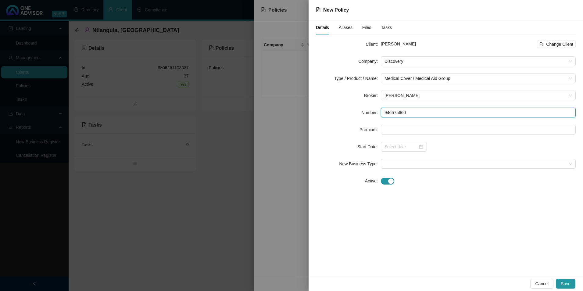
type input "946575660"
click at [420, 147] on div at bounding box center [404, 146] width 39 height 7
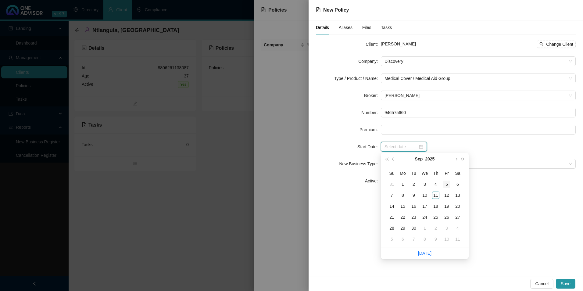
type input "[DATE]"
click at [394, 158] on span "prev-year" at bounding box center [393, 158] width 3 height 3
type input "[DATE]"
click at [449, 181] on div "1" at bounding box center [446, 184] width 7 height 7
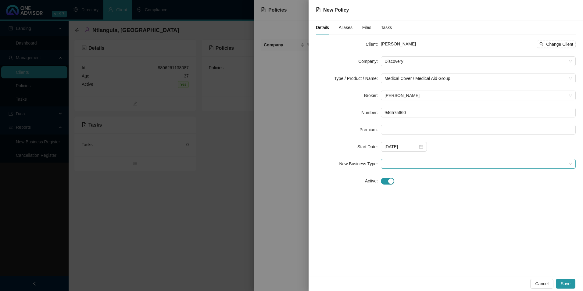
click at [410, 165] on span at bounding box center [479, 163] width 188 height 9
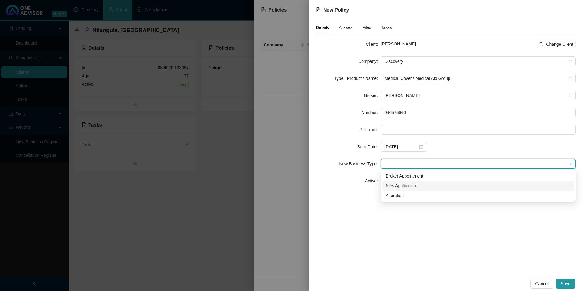
click at [410, 186] on div "New Application" at bounding box center [478, 185] width 185 height 7
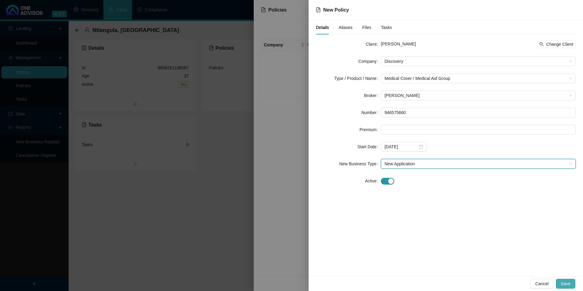
click at [564, 285] on span "Save" at bounding box center [566, 283] width 10 height 7
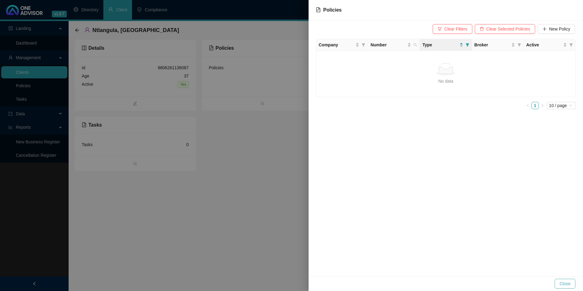
click at [559, 282] on button "Close" at bounding box center [565, 284] width 21 height 10
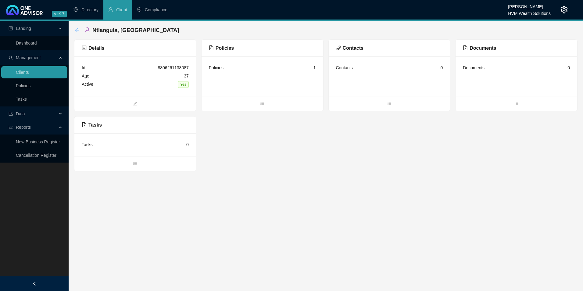
click at [76, 30] on icon "arrow-left" at bounding box center [77, 30] width 5 height 5
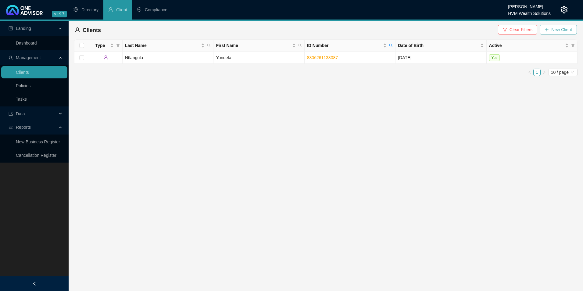
click at [570, 28] on span "New Client" at bounding box center [562, 29] width 21 height 7
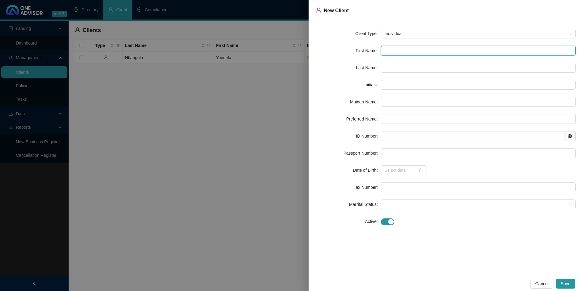
click at [420, 50] on input "text" at bounding box center [478, 51] width 195 height 10
paste input "[PERSON_NAME]"
type input "[PERSON_NAME]"
click at [395, 51] on input "[PERSON_NAME]" at bounding box center [478, 51] width 195 height 10
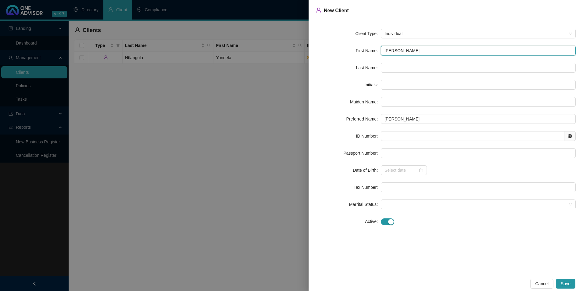
type input "[PERSON_NAME]"
type input "K"
type input "[PERSON_NAME]"
click at [401, 72] on input "text" at bounding box center [478, 68] width 195 height 10
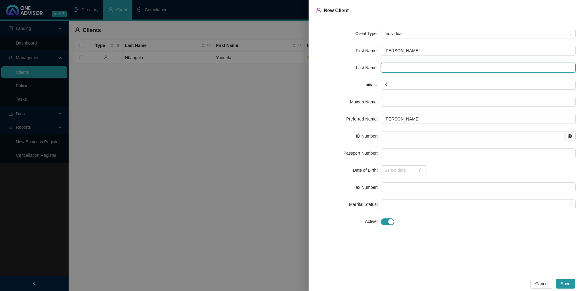
click at [390, 67] on input "text" at bounding box center [478, 68] width 195 height 10
paste input "[PERSON_NAME]"
drag, startPoint x: 393, startPoint y: 68, endPoint x: 396, endPoint y: 70, distance: 3.7
click at [393, 67] on input "[PERSON_NAME]" at bounding box center [478, 68] width 195 height 10
type input "[PERSON_NAME]"
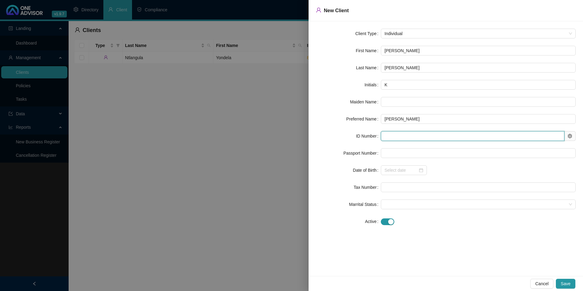
click at [412, 138] on input "text" at bounding box center [473, 136] width 184 height 10
paste input "8807110265089"
type input "8807110265089"
type input "[DATE]"
type input "8807110265089"
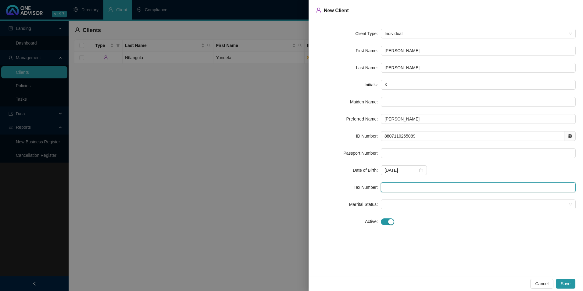
click at [403, 188] on input "text" at bounding box center [478, 187] width 195 height 10
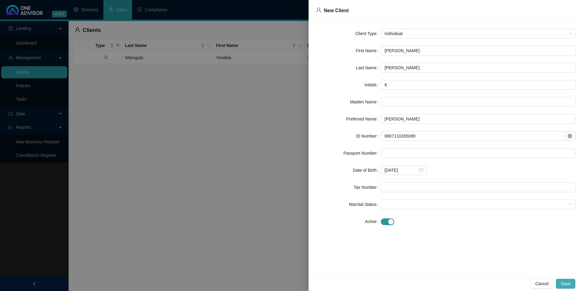
click at [572, 281] on button "Save" at bounding box center [566, 284] width 20 height 10
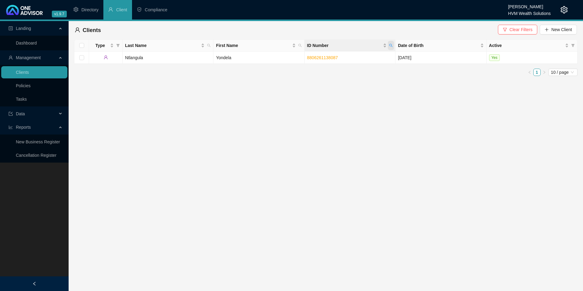
click at [393, 47] on icon "search" at bounding box center [391, 46] width 4 height 4
type input "8807110265089"
click at [353, 71] on span "Search" at bounding box center [351, 69] width 13 height 7
click at [154, 58] on td "[PERSON_NAME]" at bounding box center [168, 58] width 91 height 12
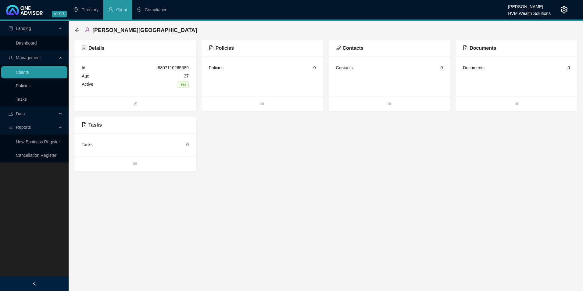
click at [218, 66] on div "Policies" at bounding box center [216, 67] width 15 height 7
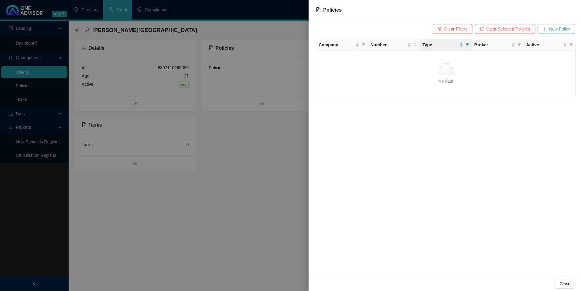
click at [557, 28] on span "New Policy" at bounding box center [559, 29] width 21 height 7
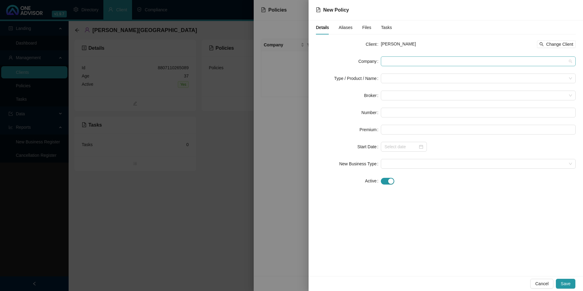
click at [403, 62] on span at bounding box center [479, 61] width 188 height 9
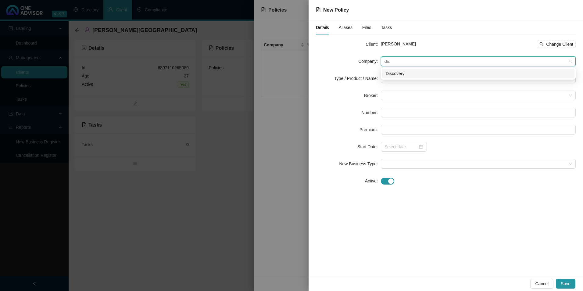
type input "disc"
click at [405, 74] on div "Discovery" at bounding box center [478, 73] width 185 height 7
click at [402, 78] on input "search" at bounding box center [476, 78] width 182 height 9
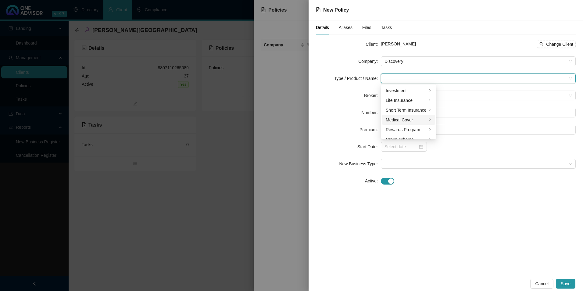
click at [399, 120] on div "Medical Cover" at bounding box center [406, 120] width 41 height 7
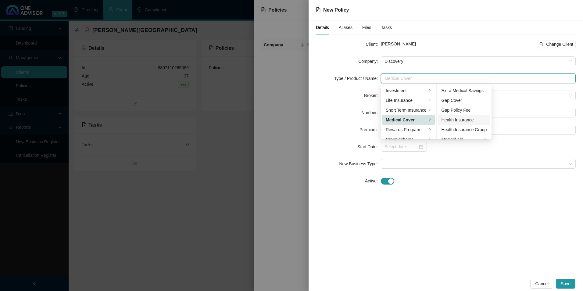
scroll to position [31, 0]
click at [472, 118] on div "Medical Aid Group" at bounding box center [464, 118] width 45 height 7
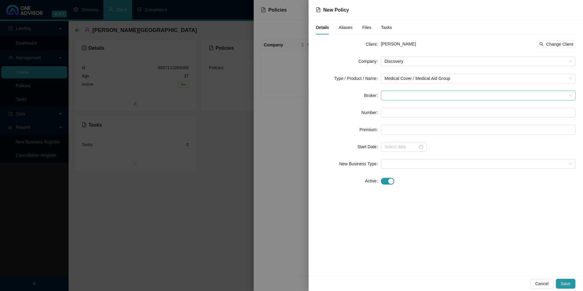
click at [418, 96] on span at bounding box center [479, 95] width 188 height 9
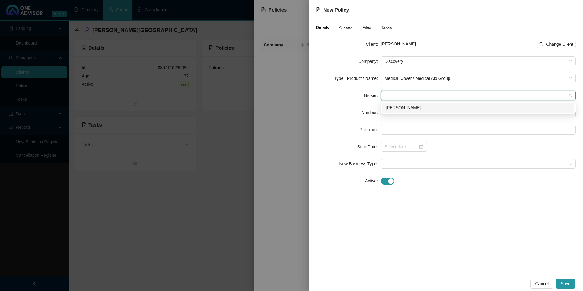
click at [411, 107] on div "[PERSON_NAME]" at bounding box center [478, 107] width 185 height 7
click at [403, 112] on input "text" at bounding box center [478, 113] width 195 height 10
click at [433, 116] on input "text" at bounding box center [478, 113] width 195 height 10
paste input "948237050"
type input "948237050"
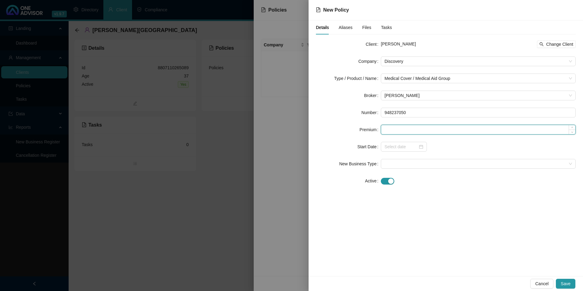
click at [426, 128] on input at bounding box center [478, 129] width 194 height 9
paste input "1817"
type input "1817.00"
click at [434, 221] on div "Details Aliases Files Tasks Client [PERSON_NAME] Change Client Company Discover…" at bounding box center [446, 148] width 275 height 256
click at [570, 284] on span "Save" at bounding box center [566, 283] width 10 height 7
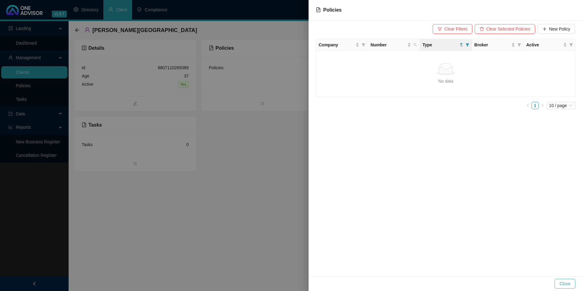
click at [569, 284] on span "Close" at bounding box center [565, 283] width 11 height 7
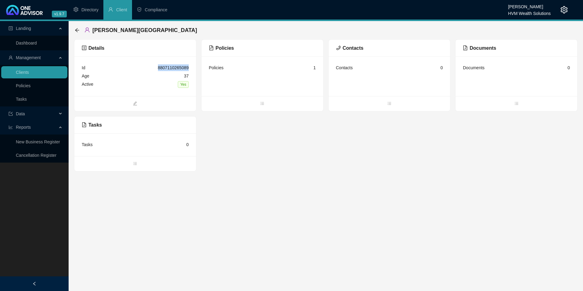
drag, startPoint x: 193, startPoint y: 67, endPoint x: 158, endPoint y: 68, distance: 34.5
click at [158, 68] on div "Id 8807110265089 Age [DEMOGRAPHIC_DATA] Active Yes" at bounding box center [135, 76] width 122 height 40
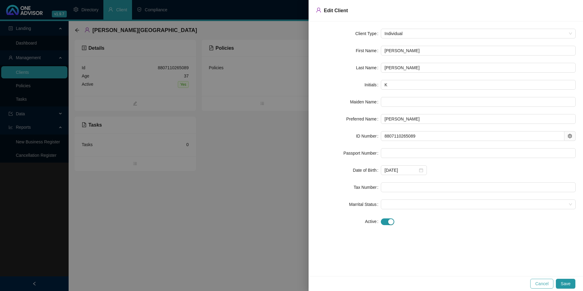
click at [550, 284] on button "Cancel" at bounding box center [542, 284] width 23 height 10
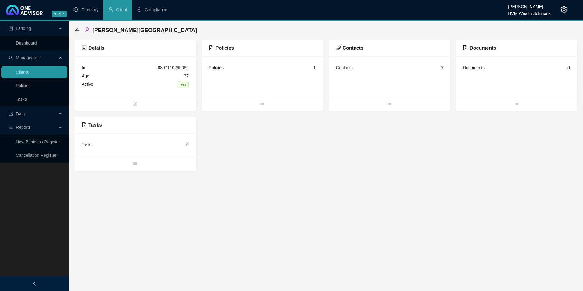
click at [94, 47] on span "Details" at bounding box center [93, 47] width 23 height 5
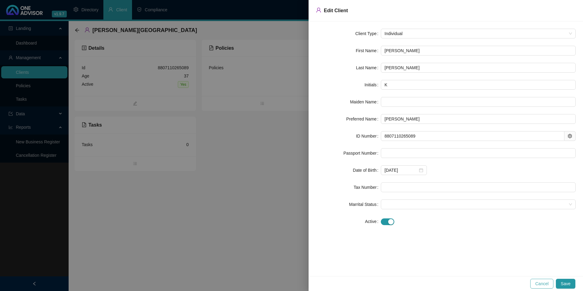
click at [545, 282] on span "Cancel" at bounding box center [541, 283] width 13 height 7
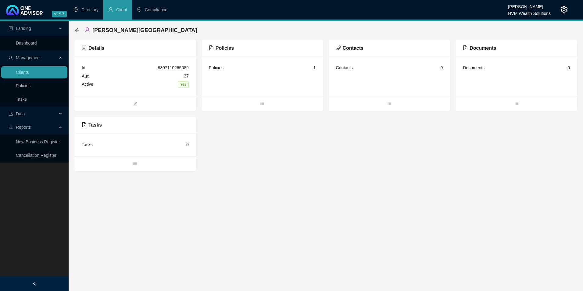
click at [314, 67] on div "1" at bounding box center [315, 67] width 2 height 7
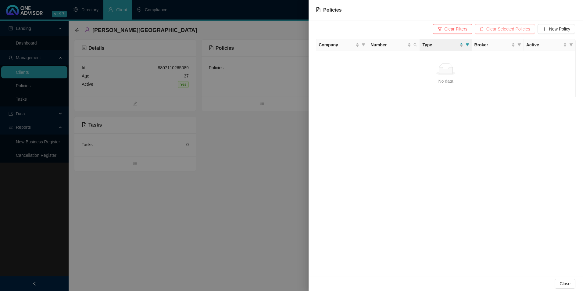
click at [526, 30] on span "Clear Selected Policies" at bounding box center [509, 29] width 44 height 7
click at [246, 63] on div at bounding box center [291, 145] width 583 height 291
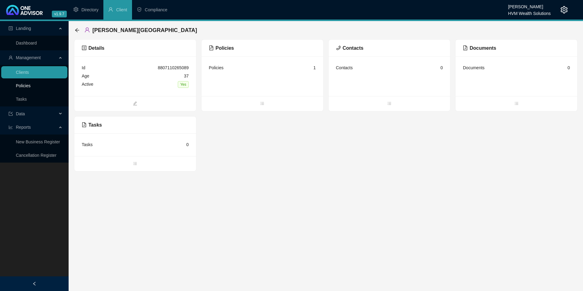
click at [17, 88] on link "Policies" at bounding box center [23, 85] width 15 height 5
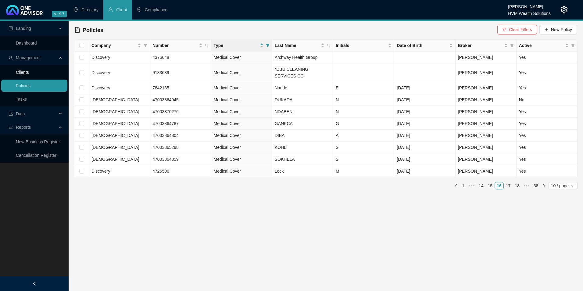
click at [29, 70] on link "Clients" at bounding box center [22, 72] width 13 height 5
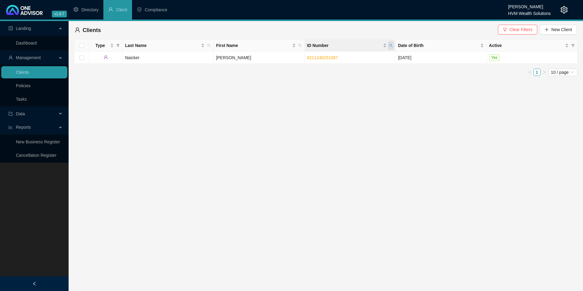
click at [392, 46] on icon "search" at bounding box center [391, 46] width 4 height 4
paste input "807110265089"
type input "8807110265089"
click at [349, 68] on span "Search" at bounding box center [351, 69] width 13 height 7
click at [411, 58] on td "[DATE]" at bounding box center [441, 58] width 91 height 12
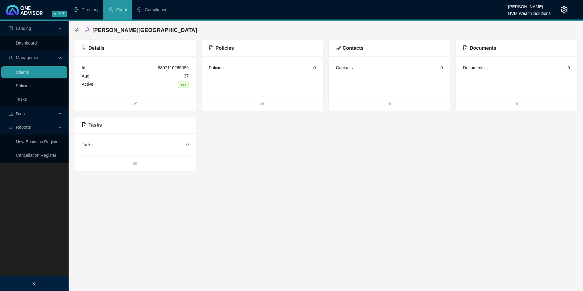
click at [136, 103] on icon "edit" at bounding box center [135, 103] width 4 height 4
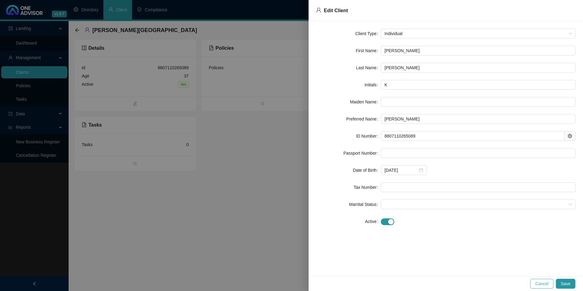
click at [536, 284] on button "Cancel" at bounding box center [542, 284] width 23 height 10
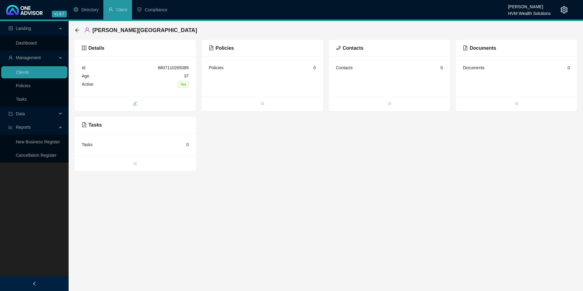
click at [135, 102] on icon "edit" at bounding box center [135, 104] width 4 height 4
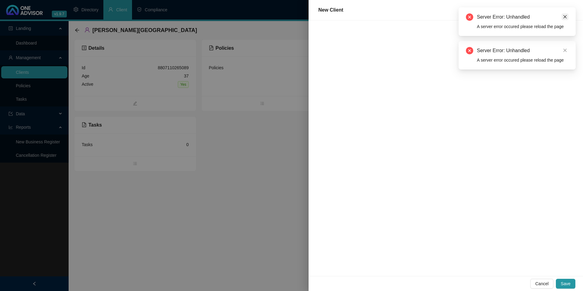
click at [562, 16] on link "Close" at bounding box center [565, 16] width 7 height 7
click at [568, 18] on link "Close" at bounding box center [565, 16] width 7 height 7
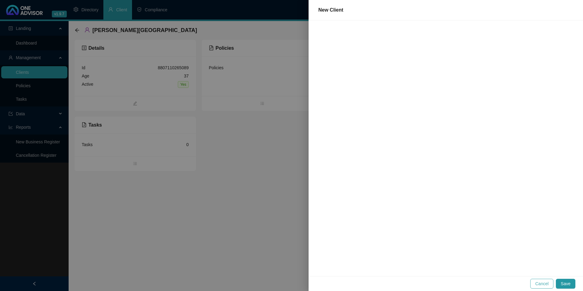
click at [545, 282] on span "Cancel" at bounding box center [541, 283] width 13 height 7
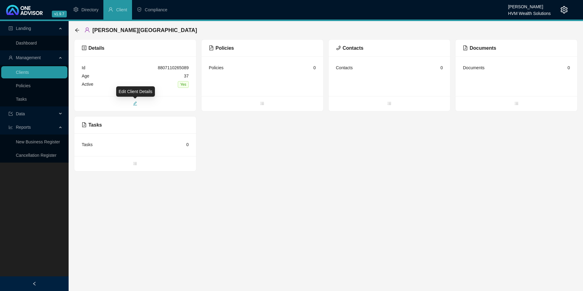
click at [135, 105] on icon "edit" at bounding box center [135, 104] width 4 height 4
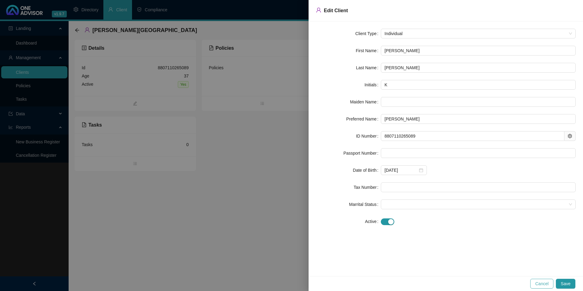
click at [547, 283] on span "Cancel" at bounding box center [541, 283] width 13 height 7
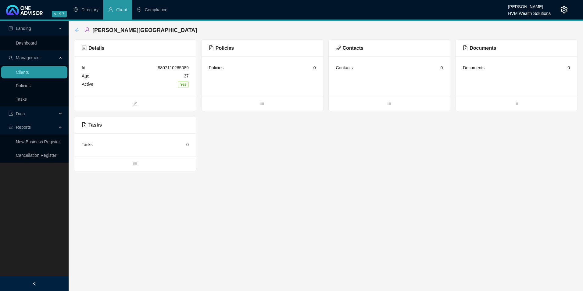
click at [79, 31] on icon "arrow-left" at bounding box center [77, 30] width 5 height 5
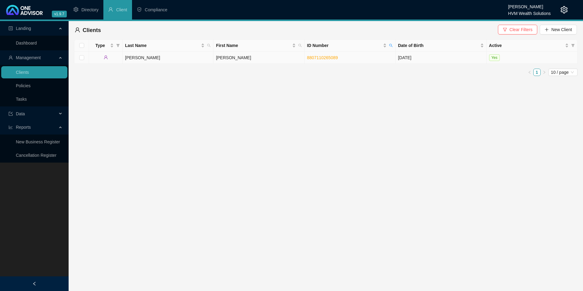
click at [259, 55] on td "[PERSON_NAME]" at bounding box center [259, 58] width 91 height 12
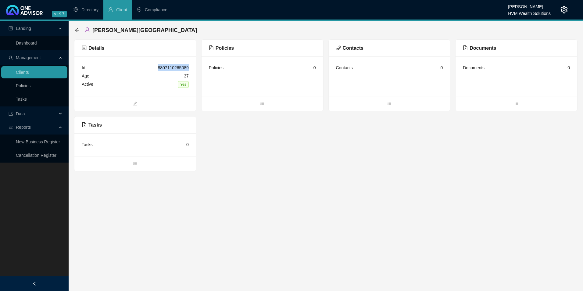
drag, startPoint x: 190, startPoint y: 67, endPoint x: 157, endPoint y: 68, distance: 32.4
click at [157, 68] on div "Id 8807110265089 Age [DEMOGRAPHIC_DATA] Active Yes" at bounding box center [135, 76] width 122 height 40
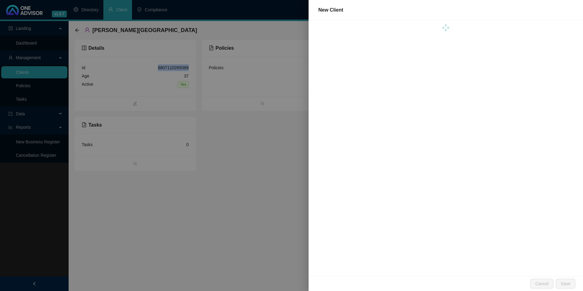
copy div "8807110265089"
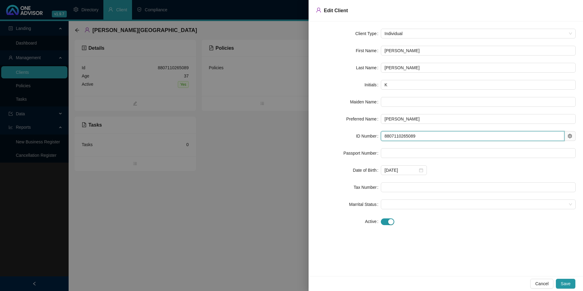
drag, startPoint x: 428, startPoint y: 136, endPoint x: 387, endPoint y: 134, distance: 40.3
click at [382, 136] on input "8807110265089" at bounding box center [473, 136] width 184 height 10
click at [538, 283] on span "Cancel" at bounding box center [541, 283] width 13 height 7
